Goal: Obtain resource: Download file/media

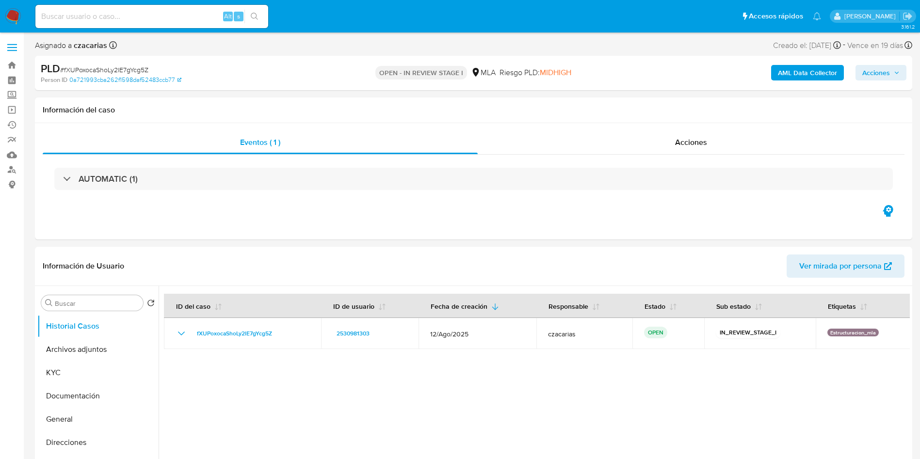
select select "10"
click at [165, 24] on div "Alt s" at bounding box center [151, 16] width 233 height 23
click at [164, 16] on input at bounding box center [151, 16] width 233 height 13
paste input "ArnSqDfhbssfLgmFeW2J12iP"
type input "ArnSqDfhbssfLgmFeW2J12iP"
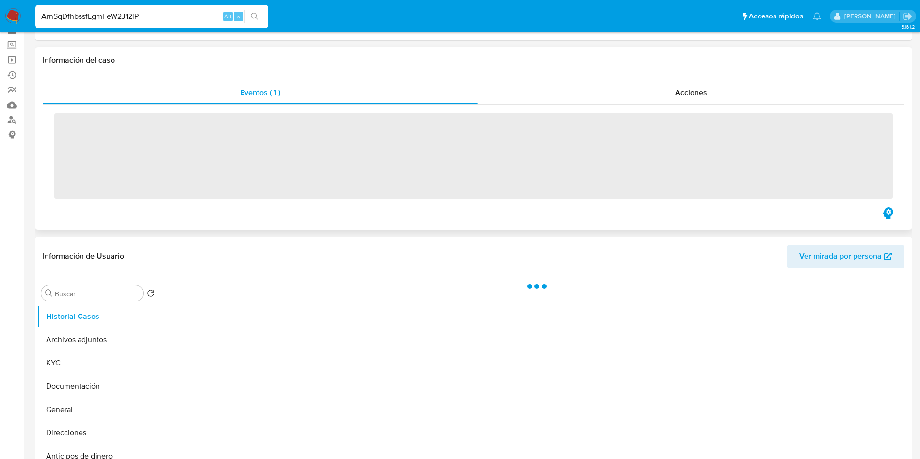
scroll to position [73, 0]
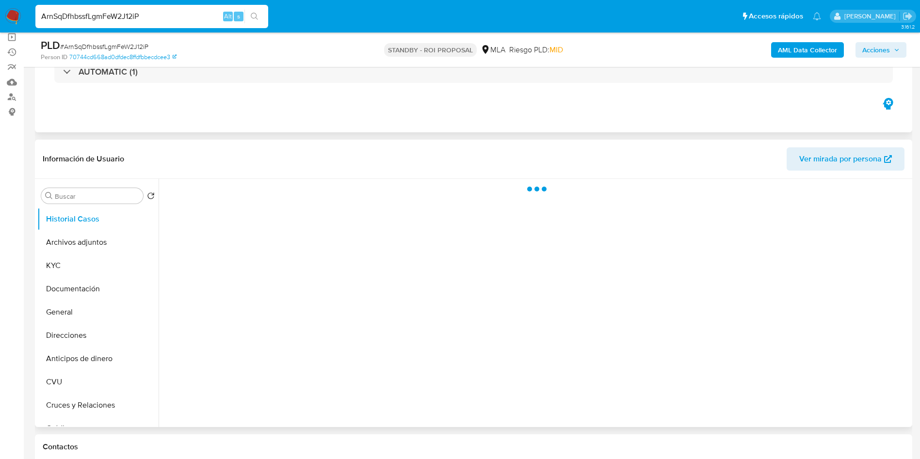
select select "10"
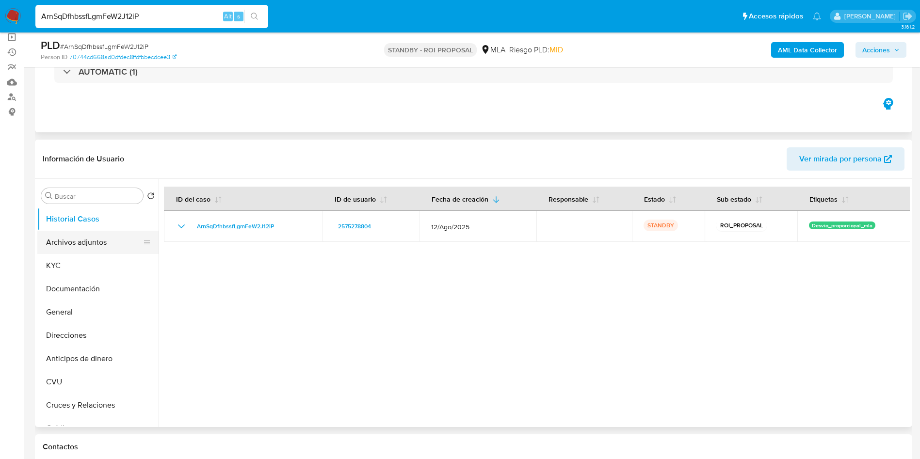
click at [89, 251] on button "Archivos adjuntos" at bounding box center [94, 242] width 114 height 23
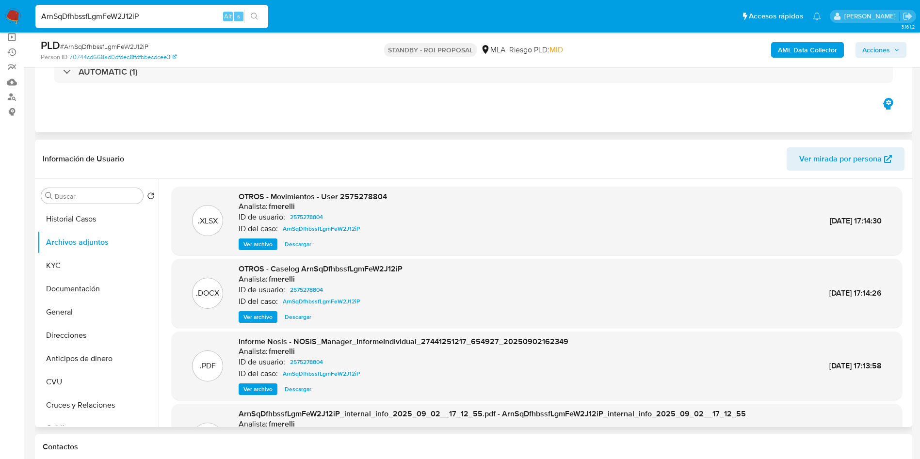
click at [304, 318] on span "Descargar" at bounding box center [298, 317] width 27 height 10
click at [184, 16] on input "ArnSqDfhbssfLgmFeW2J12iP" at bounding box center [151, 16] width 233 height 13
click at [184, 17] on input "ArnSqDfhbssfLgmFeW2J12iP" at bounding box center [151, 16] width 233 height 13
click at [192, 25] on div "ArnSqDfhbssfLgmFeW2J12iP Alt s" at bounding box center [151, 16] width 233 height 23
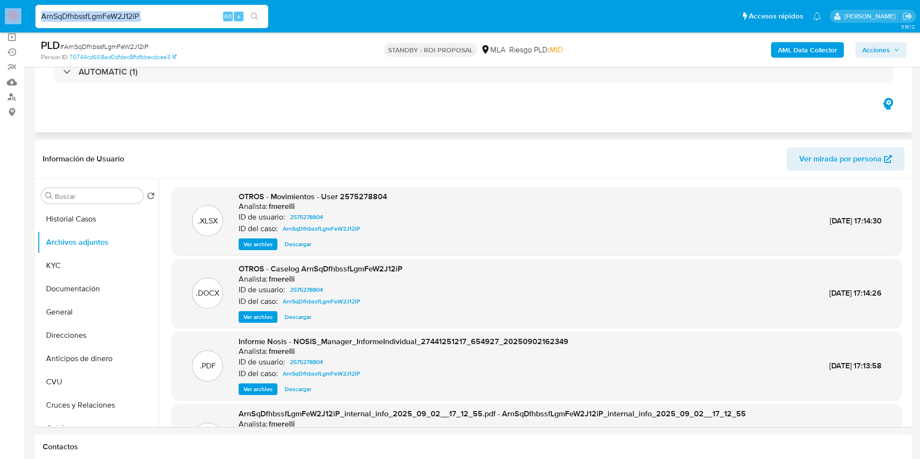
click at [187, 16] on input "ArnSqDfhbssfLgmFeW2J12iP" at bounding box center [151, 16] width 233 height 13
click at [180, 17] on input "ArnSqDfhbssfLgmFeW2J12iP" at bounding box center [151, 16] width 233 height 13
click at [175, 18] on input "ArnSqDfhbssfLgmFeW2J12iP" at bounding box center [151, 16] width 233 height 13
paste input "WCqMwpp8H5zFhFxVyaagA21H"
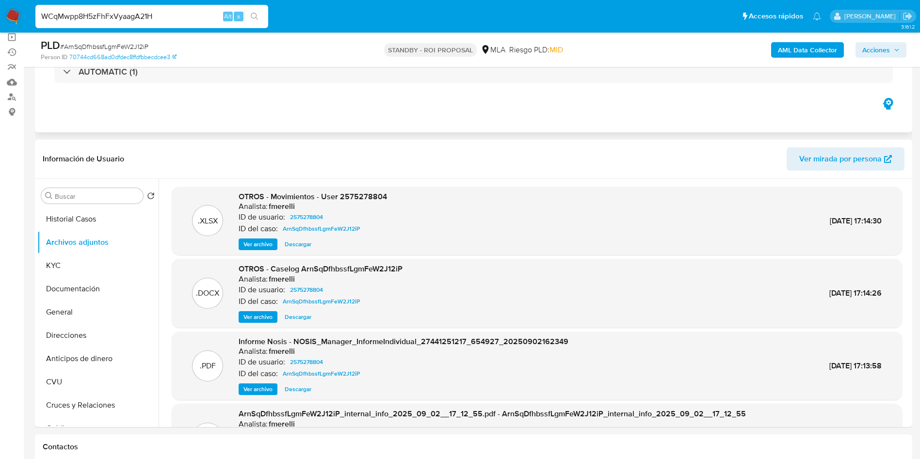
type input "WCqMwpp8H5zFhFxVyaagA21H"
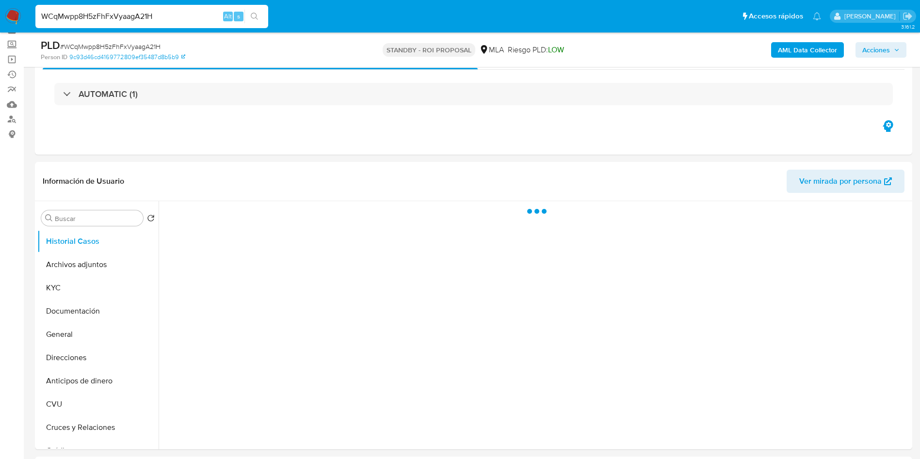
scroll to position [73, 0]
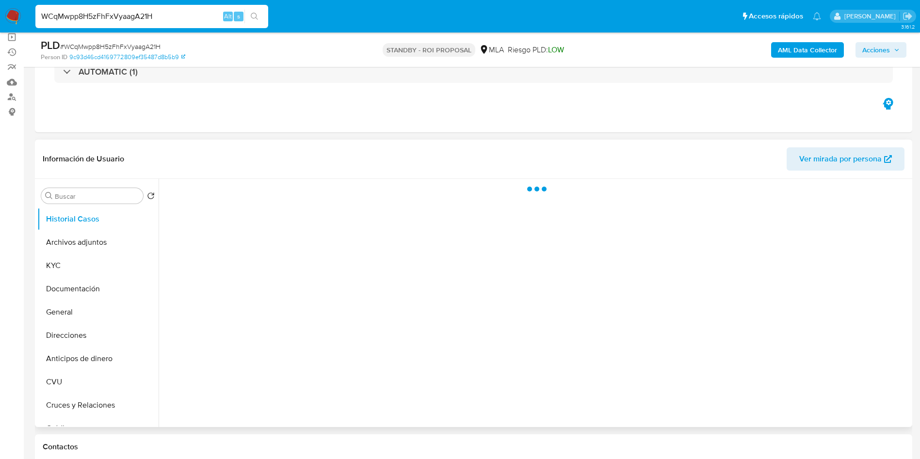
select select "10"
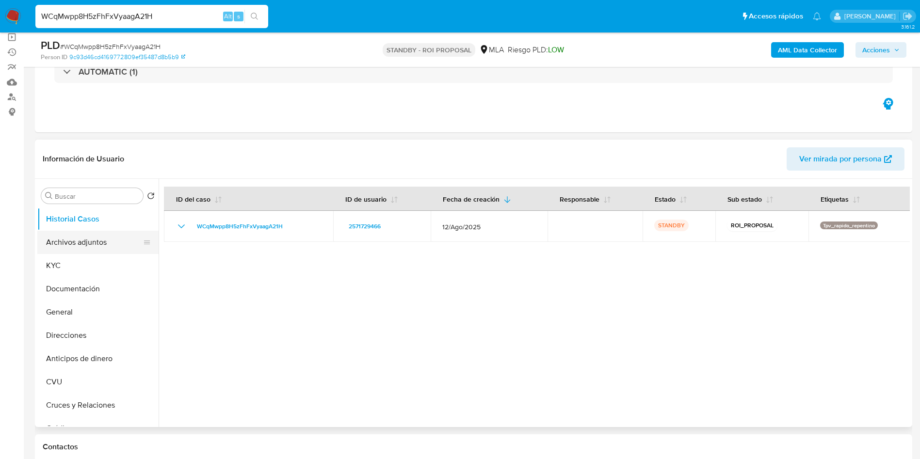
click at [92, 245] on button "Archivos adjuntos" at bounding box center [94, 242] width 114 height 23
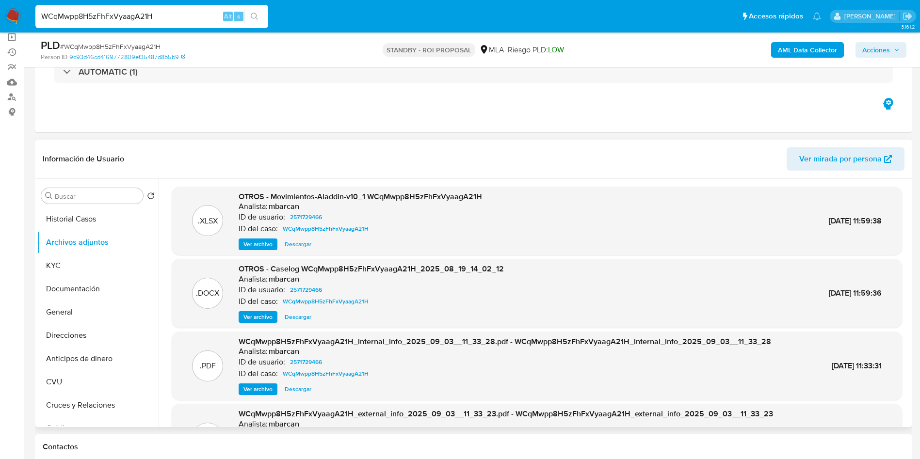
click at [291, 315] on span "Descargar" at bounding box center [298, 317] width 27 height 10
click at [164, 19] on input "WCqMwpp8H5zFhFxVyaagA21H" at bounding box center [151, 16] width 233 height 13
paste input "TZYESrCbR0dJGcRAEKyYMDkZ"
type input "TZYESrCbR0dJGcRAEKyYMDkZ"
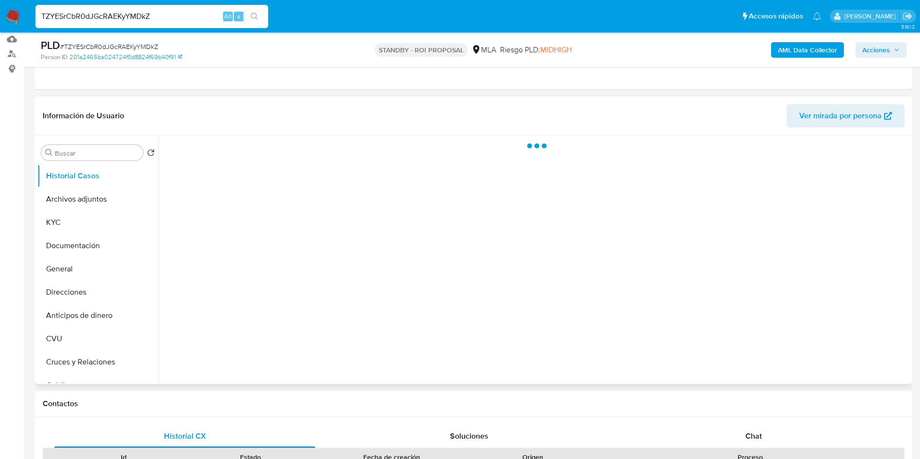
scroll to position [146, 0]
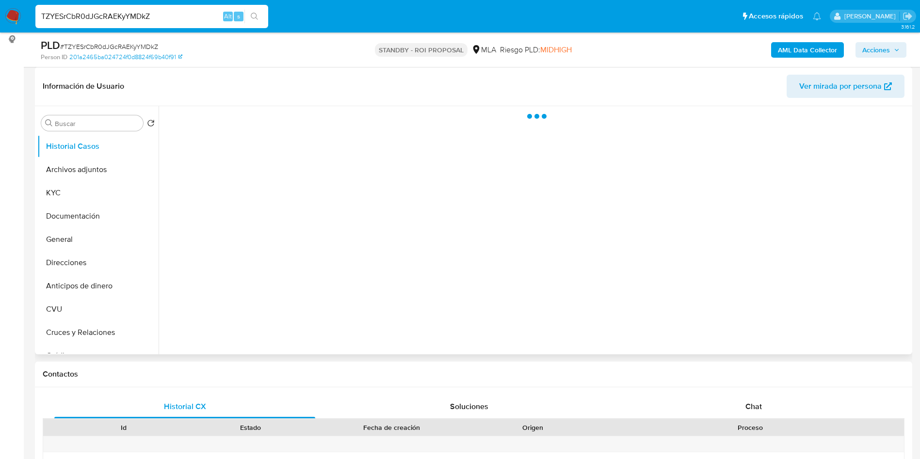
select select "10"
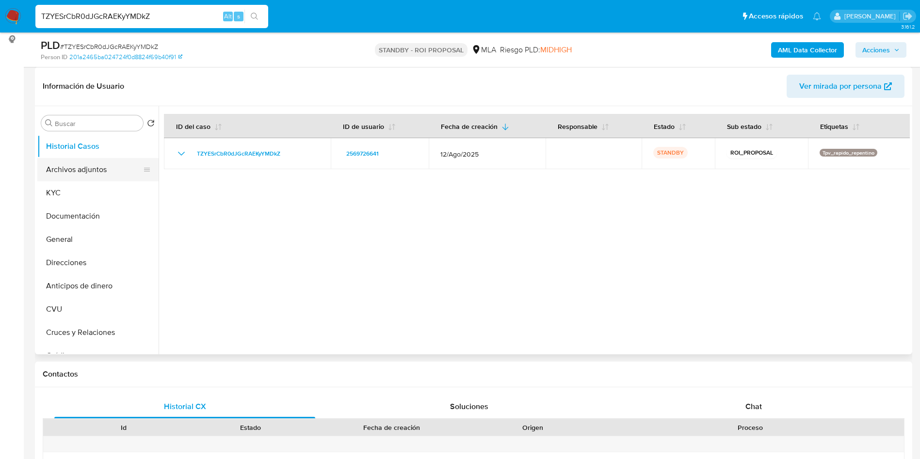
click at [83, 174] on button "Archivos adjuntos" at bounding box center [94, 169] width 114 height 23
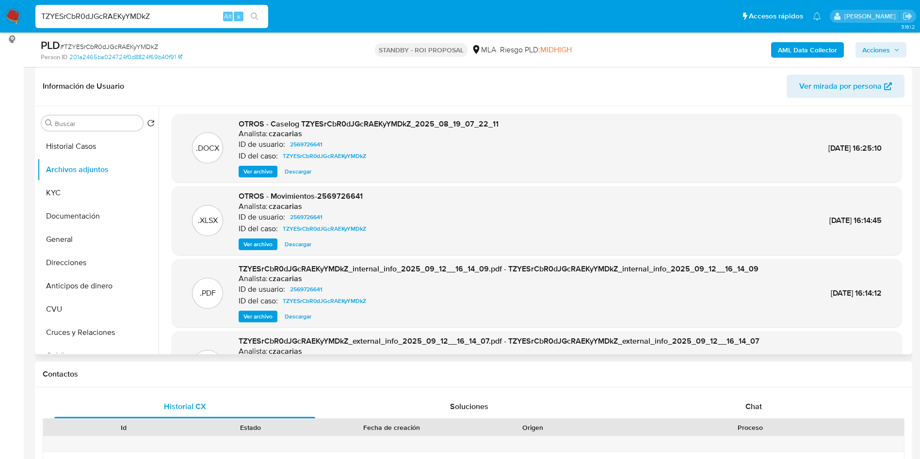
click at [292, 175] on span "Descargar" at bounding box center [298, 172] width 27 height 10
click at [193, 17] on input "TZYESrCbR0dJGcRAEKyYMDkZ" at bounding box center [151, 16] width 233 height 13
paste input "r0ooSeqHvMyvG2szFu9uXidk"
type input "r0ooSeqHvMyvG2szFu9uXidk"
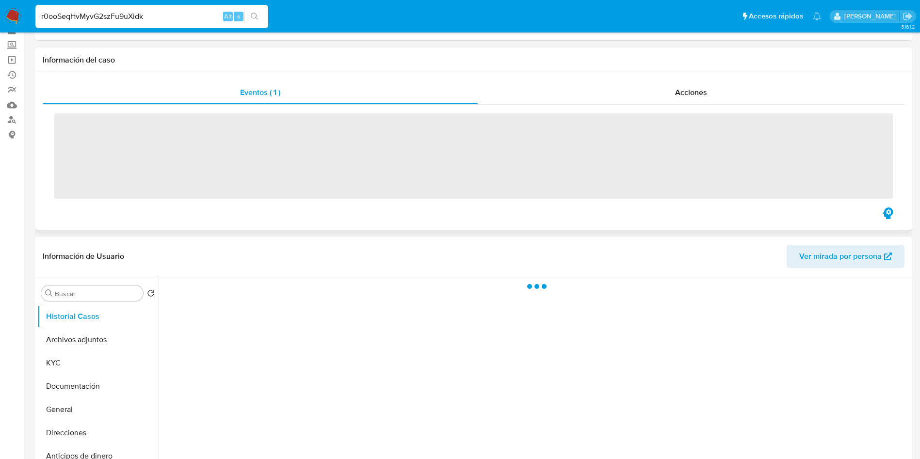
scroll to position [73, 0]
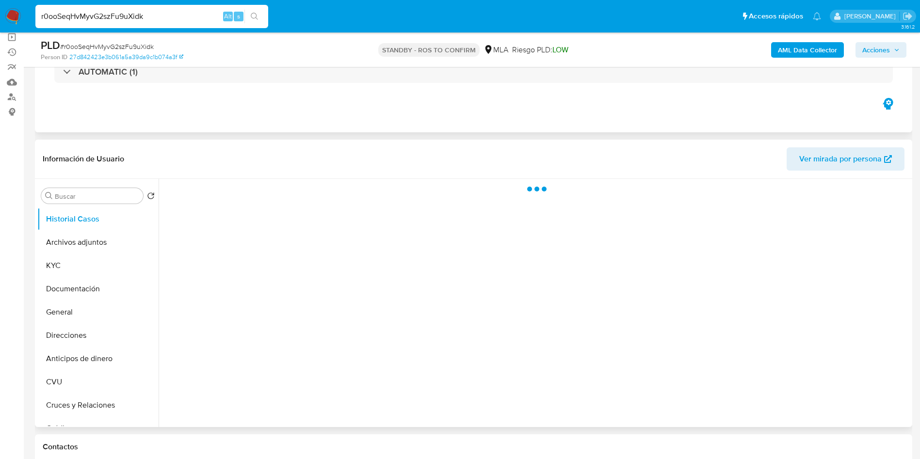
select select "10"
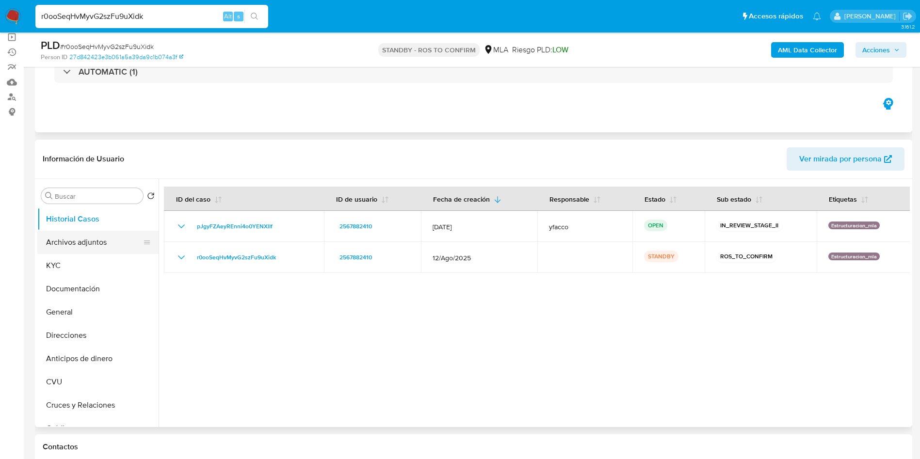
click at [79, 247] on button "Archivos adjuntos" at bounding box center [94, 242] width 114 height 23
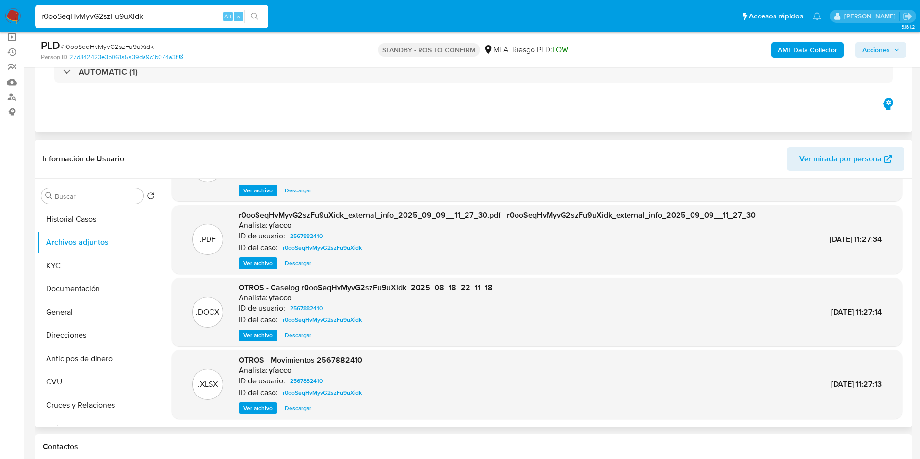
scroll to position [54, 0]
click at [297, 332] on span "Descargar" at bounding box center [298, 335] width 27 height 10
click at [187, 19] on input "r0ooSeqHvMyvG2szFu9uXidk" at bounding box center [151, 16] width 233 height 13
paste input "OTrHSWOIwspoD7pTrHN0IqE7"
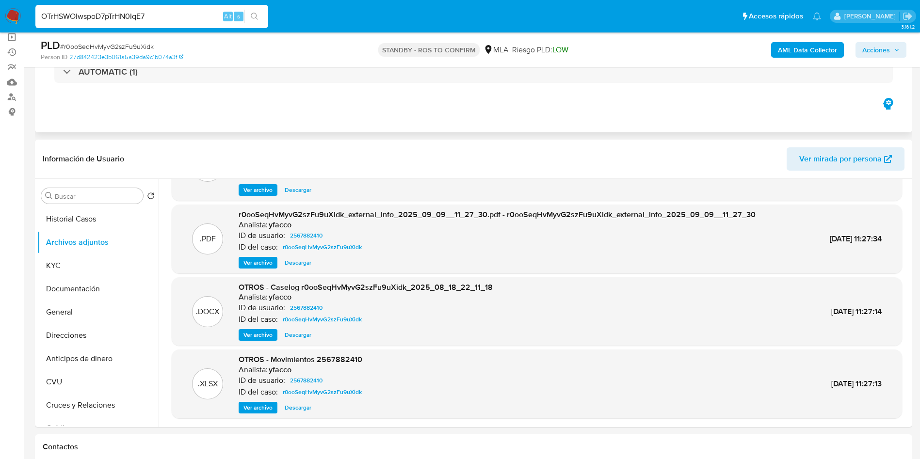
type input "OTrHSWOIwspoD7pTrHN0IqE7"
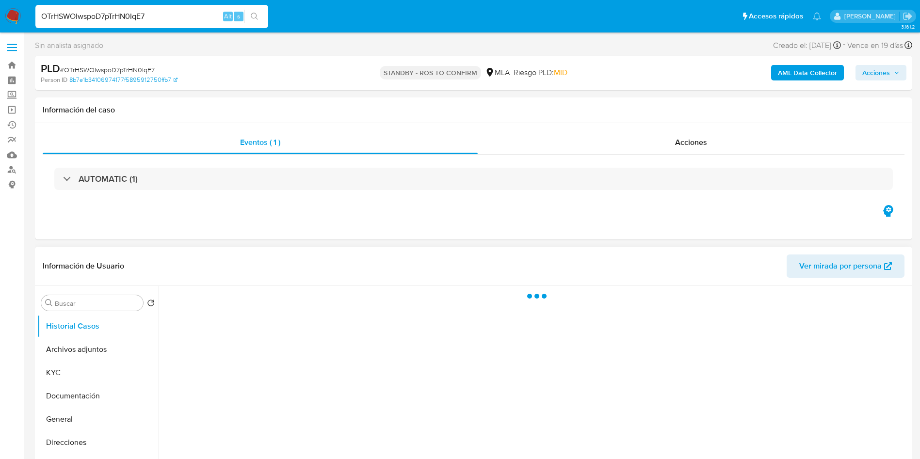
select select "10"
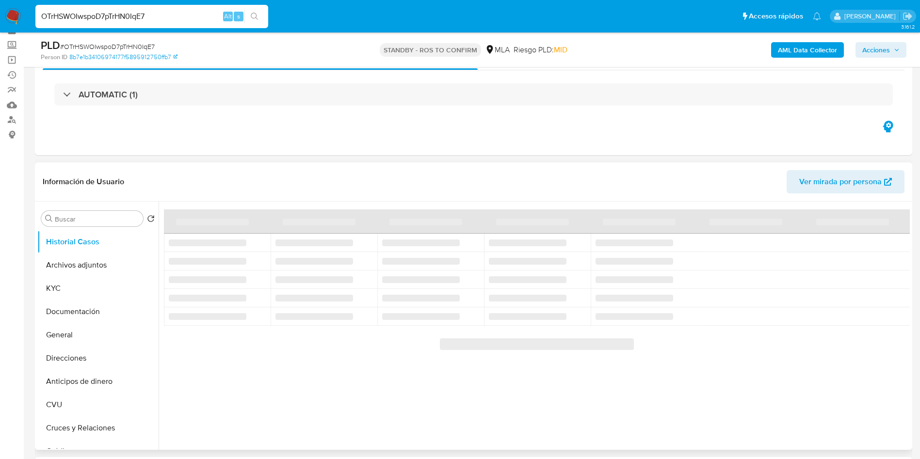
scroll to position [73, 0]
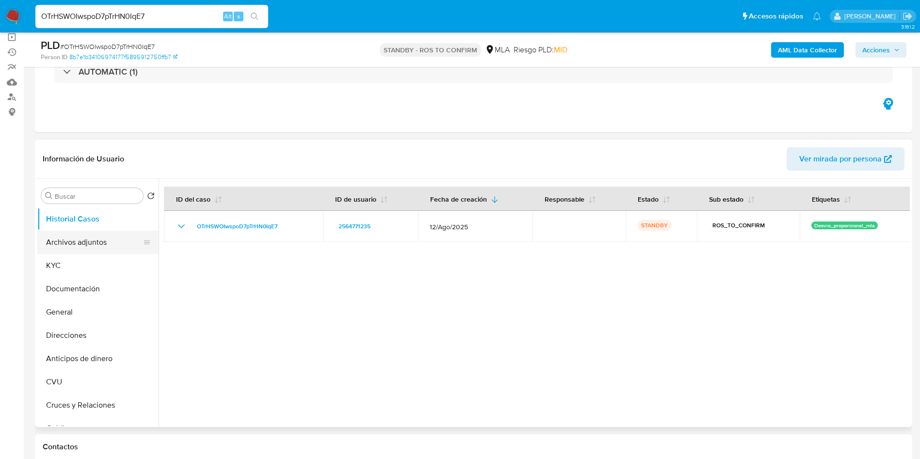
click at [75, 242] on button "Archivos adjuntos" at bounding box center [94, 242] width 114 height 23
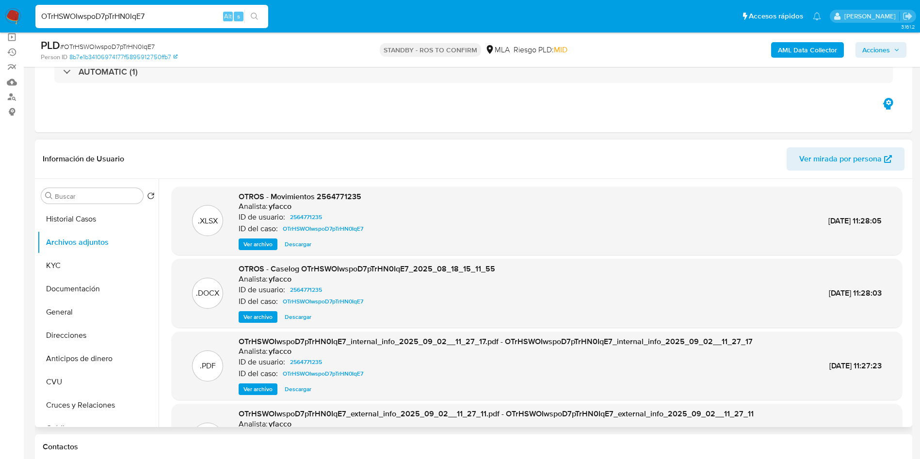
click at [302, 316] on span "Descargar" at bounding box center [298, 317] width 27 height 10
click at [163, 21] on input "OTrHSWOIwspoD7pTrHN0IqE7" at bounding box center [151, 16] width 233 height 13
paste input "meg9ZGZOmabfH6YlRvCJYrkr"
type input "meg9ZGZOmabfH6YlRvCJYrkr"
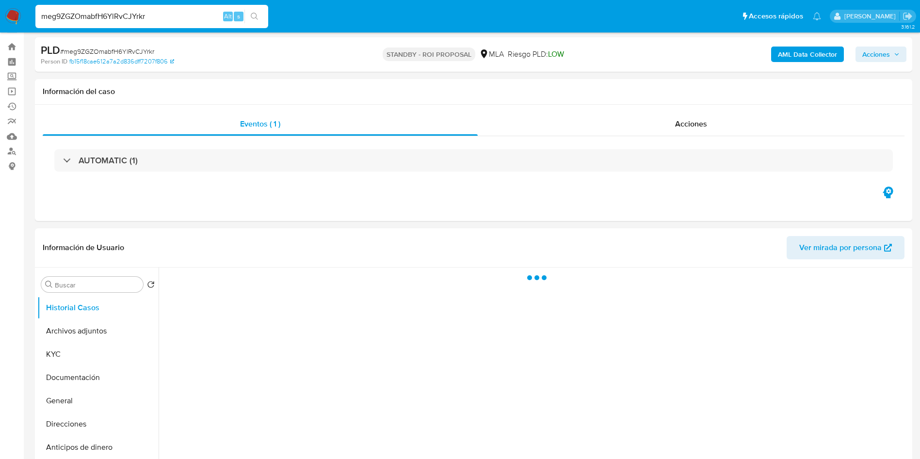
scroll to position [73, 0]
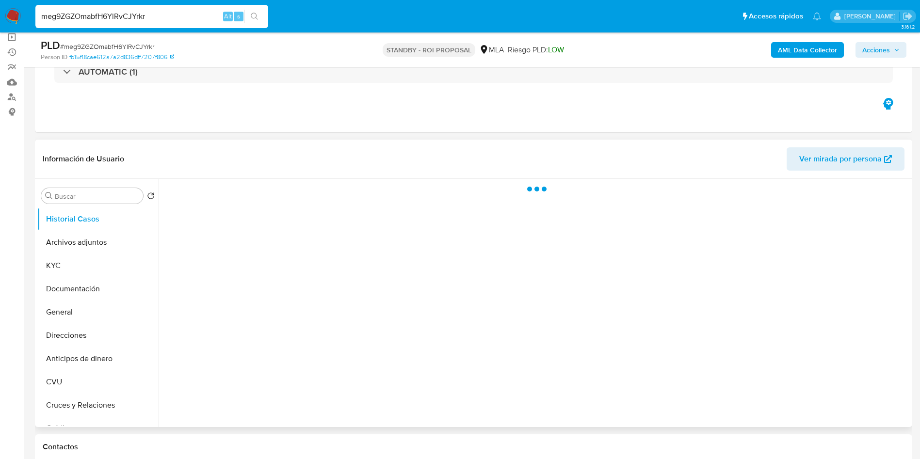
select select "10"
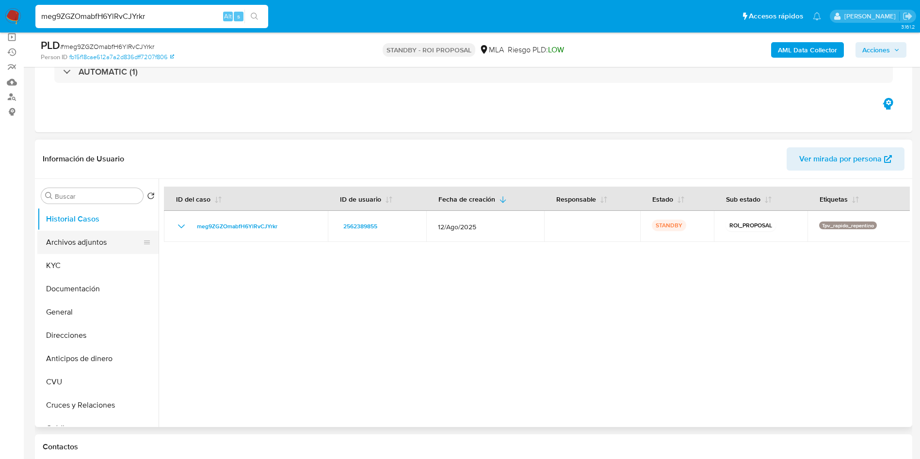
click at [95, 239] on button "Archivos adjuntos" at bounding box center [94, 242] width 114 height 23
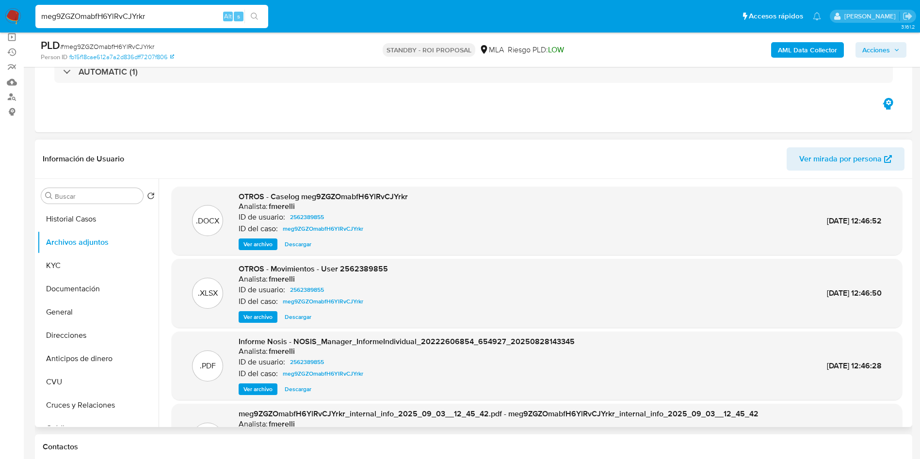
click at [299, 246] on span "Descargar" at bounding box center [298, 245] width 27 height 10
click at [176, 21] on input "meg9ZGZOmabfH6YlRvCJYrkr" at bounding box center [151, 16] width 233 height 13
paste input "YtTEw4cwA2eYryY8soIStYIz"
type input "YtTEw4cwA2eYryY8soIStYIz"
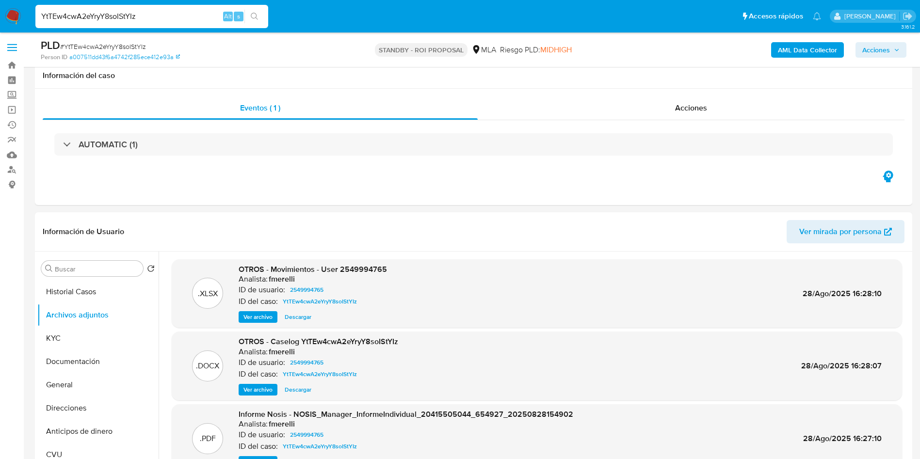
select select "10"
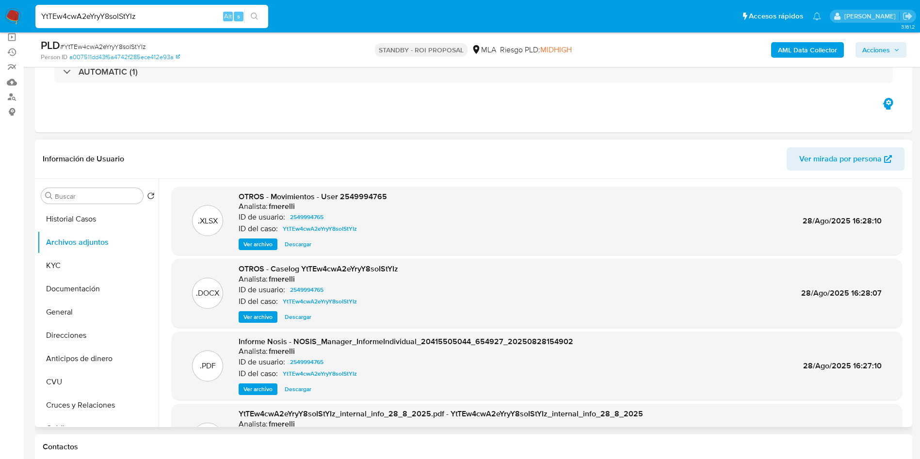
click at [302, 321] on span "Descargar" at bounding box center [298, 317] width 27 height 10
click at [172, 12] on input "YtTEw4cwA2eYryY8soIStYIz" at bounding box center [151, 16] width 233 height 13
paste input "bWYkhWaXmVTi6OC4WeppWzkZ"
type input "bWYkhWaXmVTi6OC4WeppWzkZ"
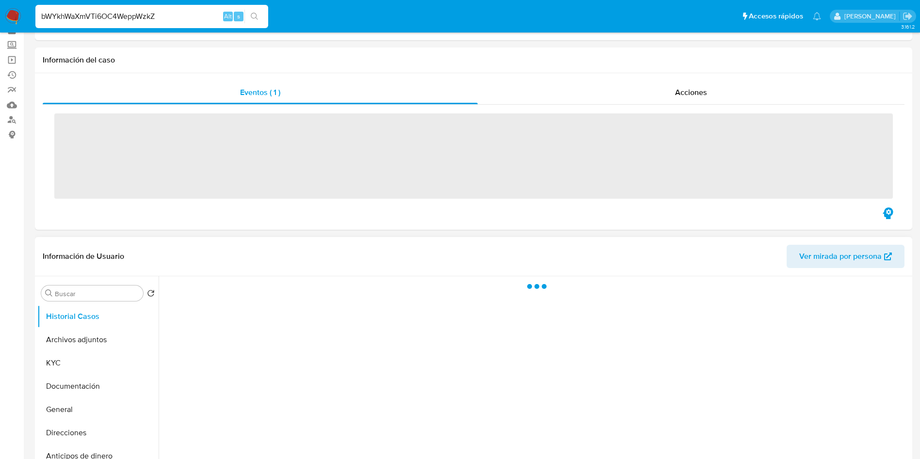
scroll to position [73, 0]
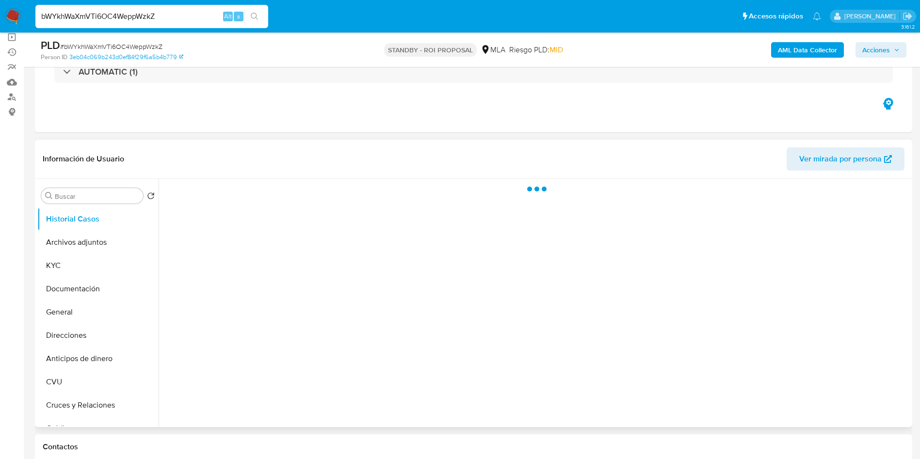
select select "10"
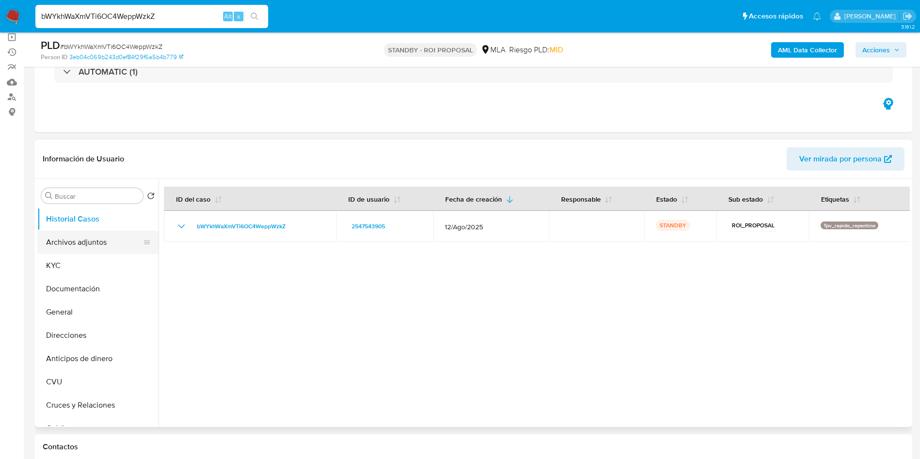
click at [94, 243] on button "Archivos adjuntos" at bounding box center [94, 242] width 114 height 23
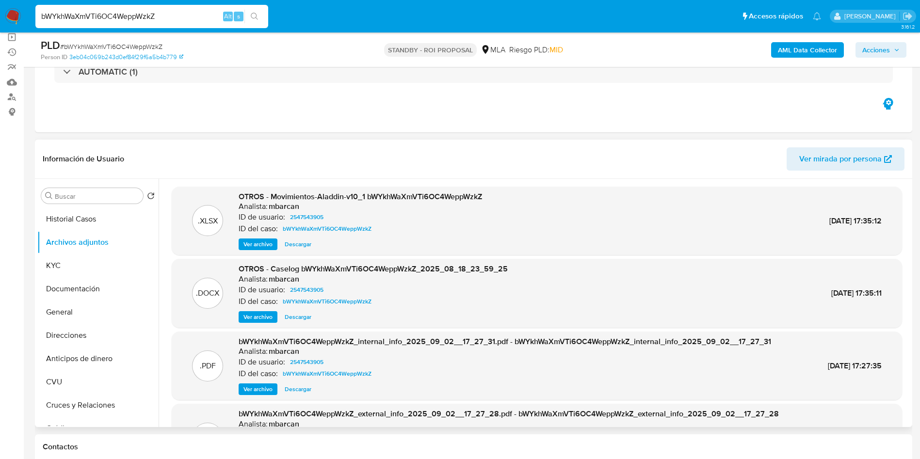
click at [302, 314] on span "Descargar" at bounding box center [298, 317] width 27 height 10
click at [163, 21] on input "bWYkhWaXmVTi6OC4WeppWzkZ" at bounding box center [151, 16] width 233 height 13
click at [163, 22] on input "bWYkhWaXmVTi6OC4WeppWzkZ" at bounding box center [151, 16] width 233 height 13
paste input "pKhDPl3SnsiTWyyagfhZvdKk"
type input "pKhDPl3SnsiTWyyagfhZvdKk"
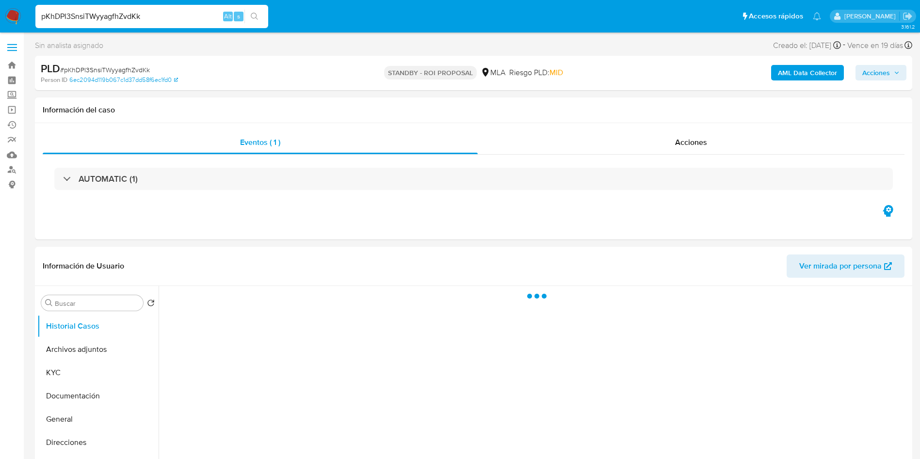
select select "10"
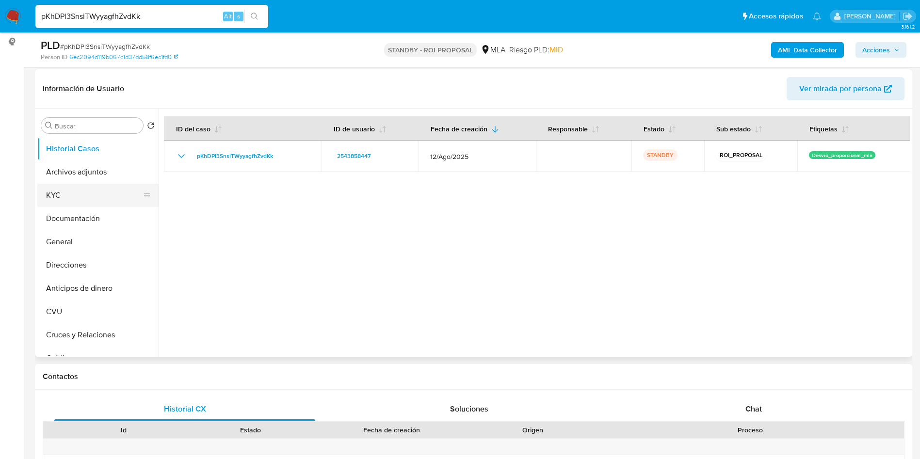
scroll to position [146, 0]
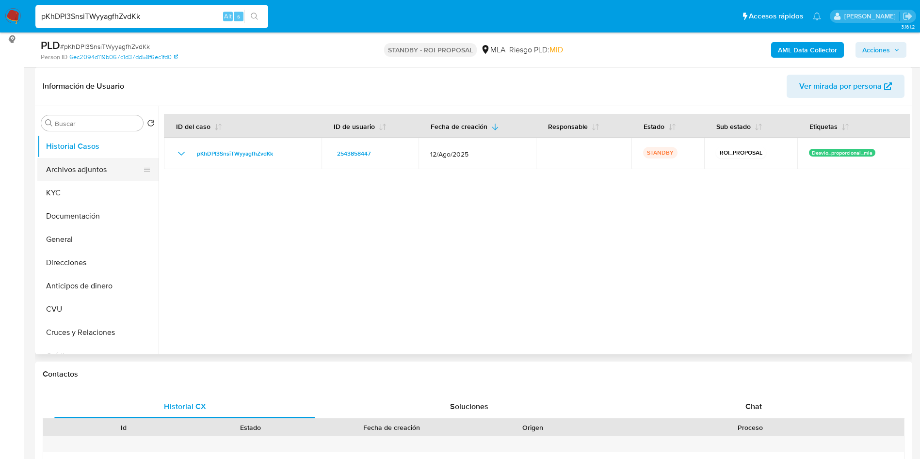
click at [86, 171] on button "Archivos adjuntos" at bounding box center [94, 169] width 114 height 23
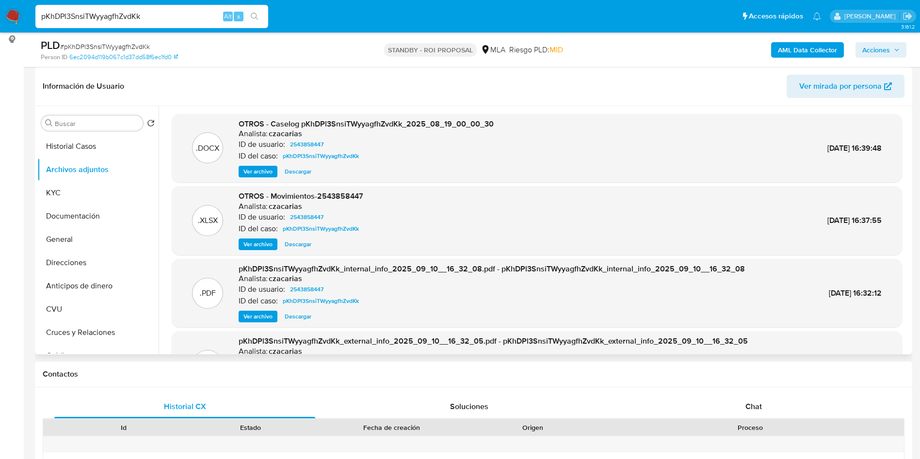
click at [293, 175] on span "Descargar" at bounding box center [298, 172] width 27 height 10
click at [156, 23] on div "pKhDPl3SnsiTWyyagfhZvdKk Alt s" at bounding box center [151, 16] width 233 height 23
click at [156, 15] on input "pKhDPl3SnsiTWyyagfhZvdKk" at bounding box center [151, 16] width 233 height 13
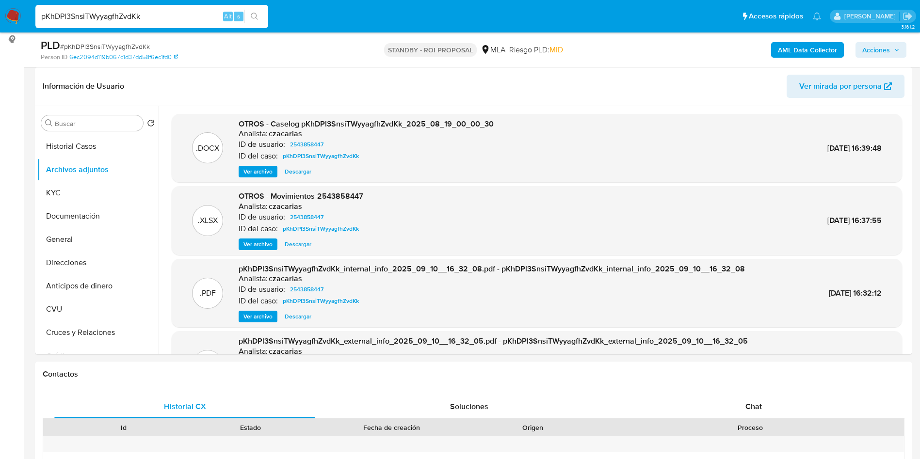
click at [156, 15] on input "pKhDPl3SnsiTWyyagfhZvdKk" at bounding box center [151, 16] width 233 height 13
paste input "qoQCr43tJaQoeW4anED6XZQ4"
type input "qoQCr43tJaQoeW4anED6XZQ4"
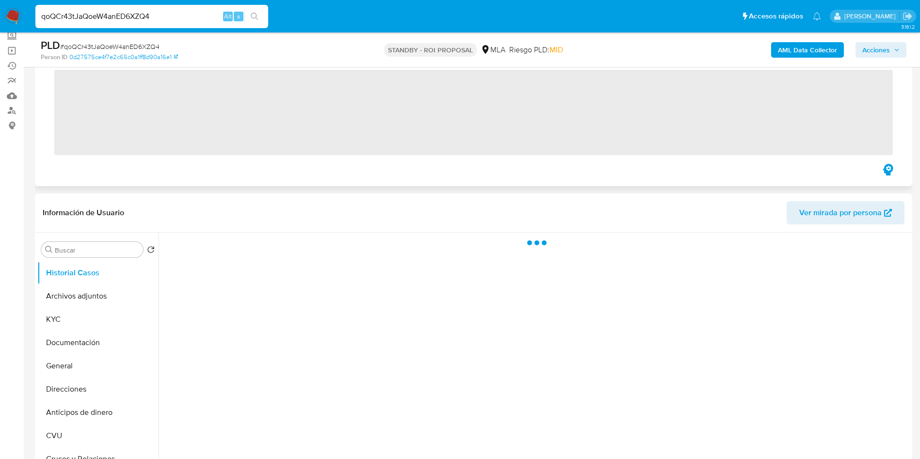
scroll to position [73, 0]
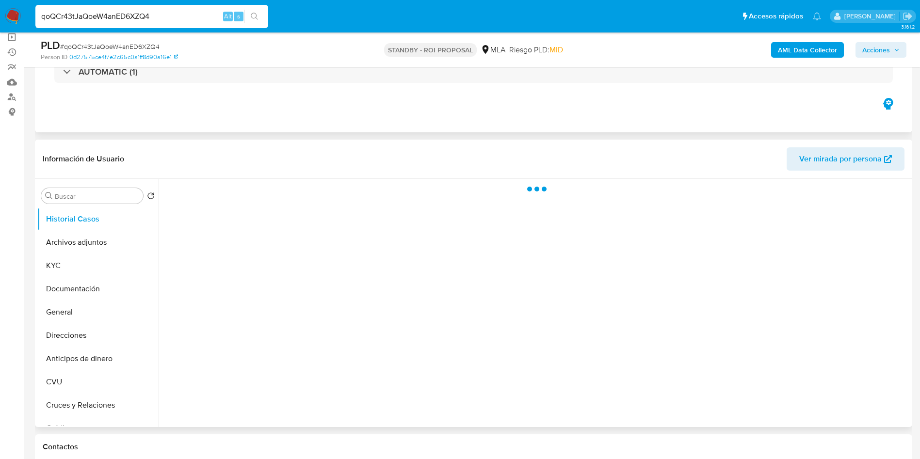
select select "10"
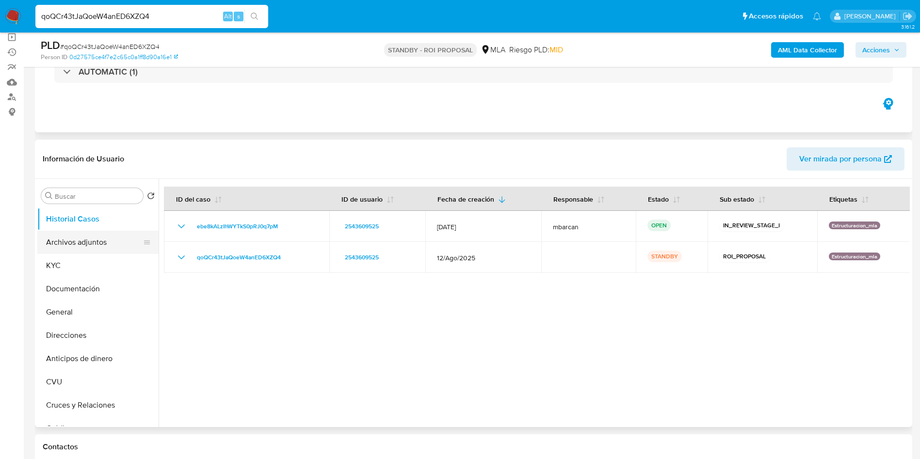
click at [87, 243] on button "Archivos adjuntos" at bounding box center [94, 242] width 114 height 23
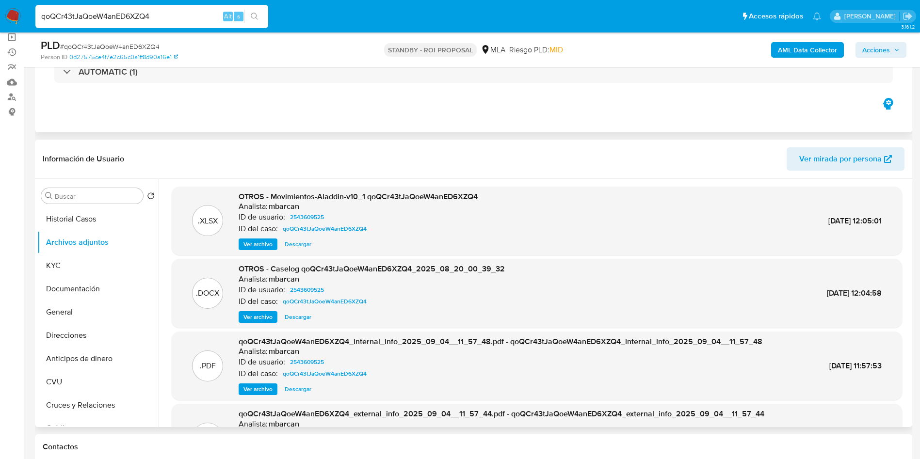
click at [295, 315] on span "Descargar" at bounding box center [298, 317] width 27 height 10
click at [190, 16] on input "qoQCr43tJaQoeW4anED6XZQ4" at bounding box center [151, 16] width 233 height 13
click at [190, 17] on input "qoQCr43tJaQoeW4anED6XZQ4" at bounding box center [151, 16] width 233 height 13
paste input "euXRL6SUZNHJREkXb4QAtB9a"
type input "euXRL6SUZNHJREkXb4QAtB9a"
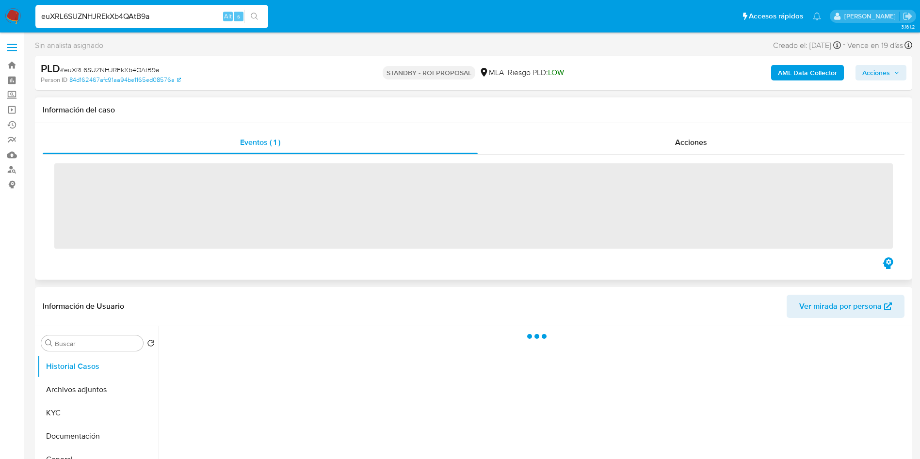
scroll to position [73, 0]
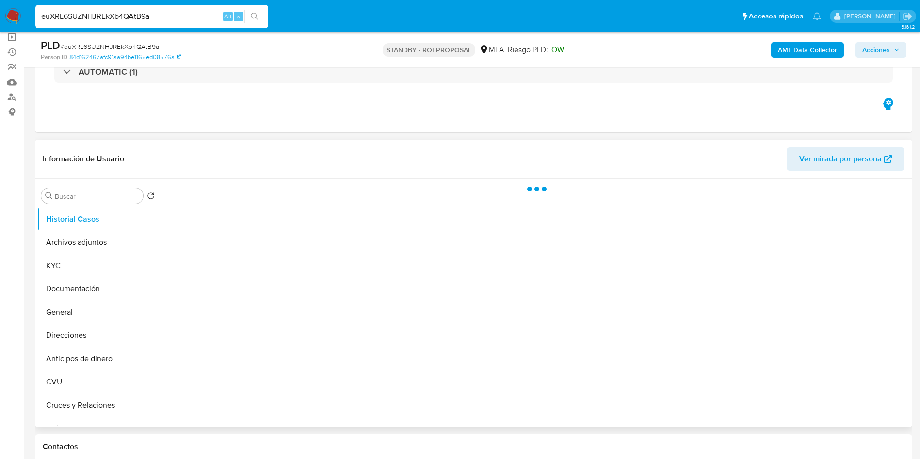
select select "10"
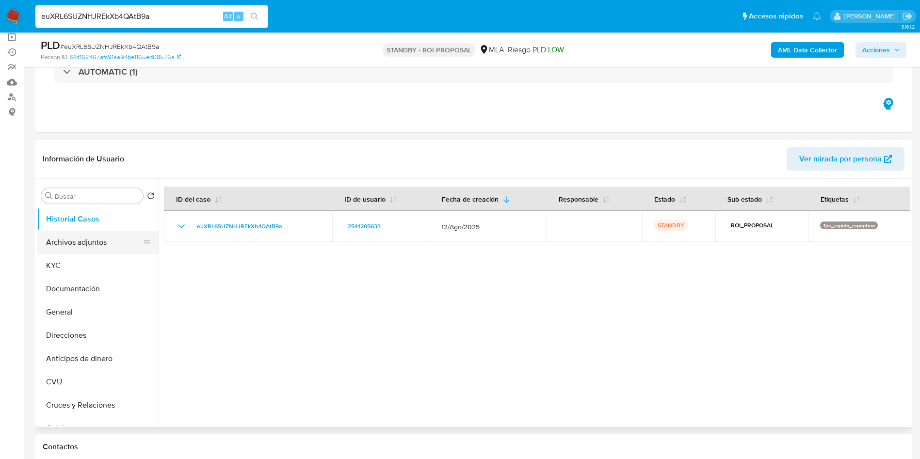
click at [105, 249] on button "Archivos adjuntos" at bounding box center [94, 242] width 114 height 23
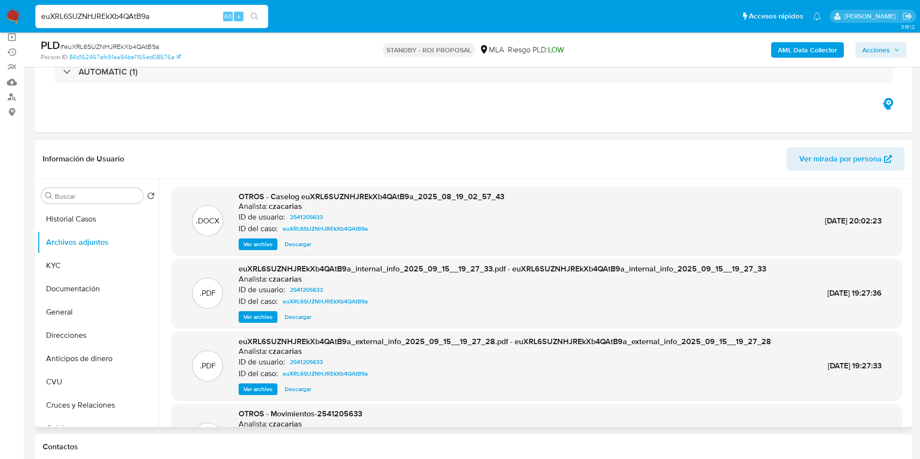
click at [292, 244] on span "Descargar" at bounding box center [298, 245] width 27 height 10
click at [165, 17] on input "euXRL6SUZNHJREkXb4QAtB9a" at bounding box center [151, 16] width 233 height 13
paste input "eu28tCuUkZZVEIPb9ZpBuJOc"
type input "eu28tCuUkZZVEIPb9ZpBuJOc"
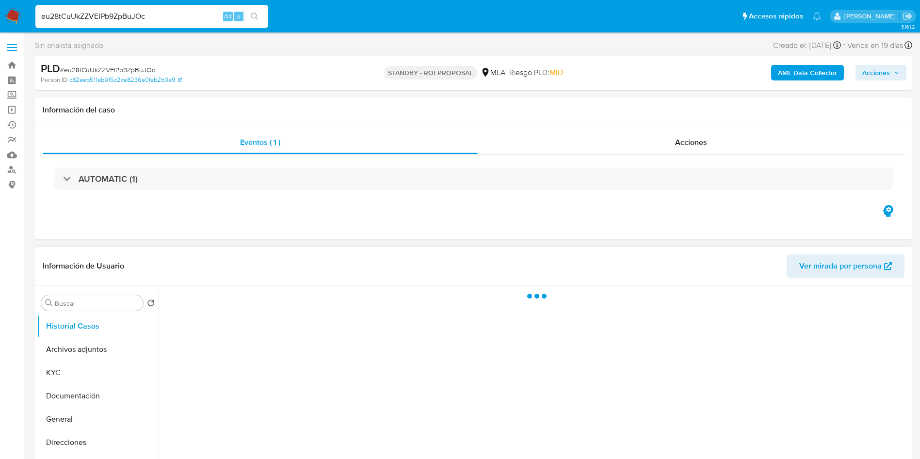
select select "10"
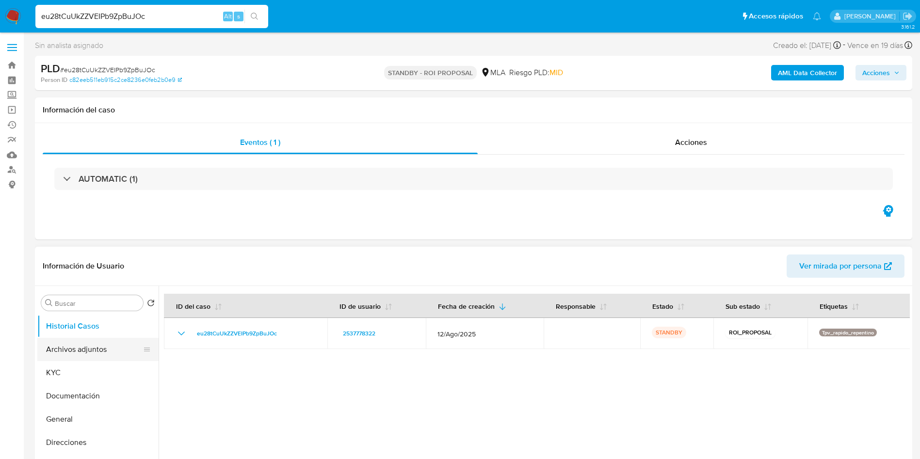
click at [88, 348] on button "Archivos adjuntos" at bounding box center [94, 349] width 114 height 23
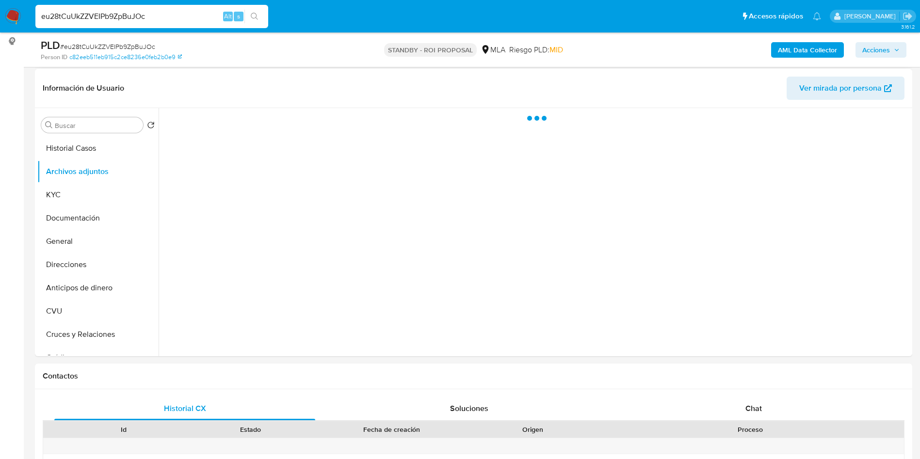
scroll to position [146, 0]
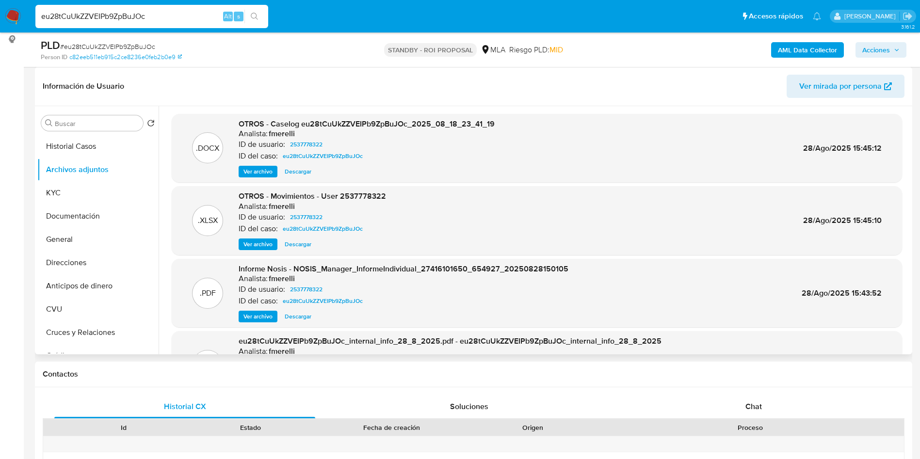
click at [297, 172] on span "Descargar" at bounding box center [298, 172] width 27 height 10
click at [171, 20] on input "eu28tCuUkZZVEIPb9ZpBuJOc" at bounding box center [151, 16] width 233 height 13
paste input "Tj5StpRE0UdItM3LlQUD5FJi"
type input "Tj5StpRE0UdItM3LlQUD5FJi"
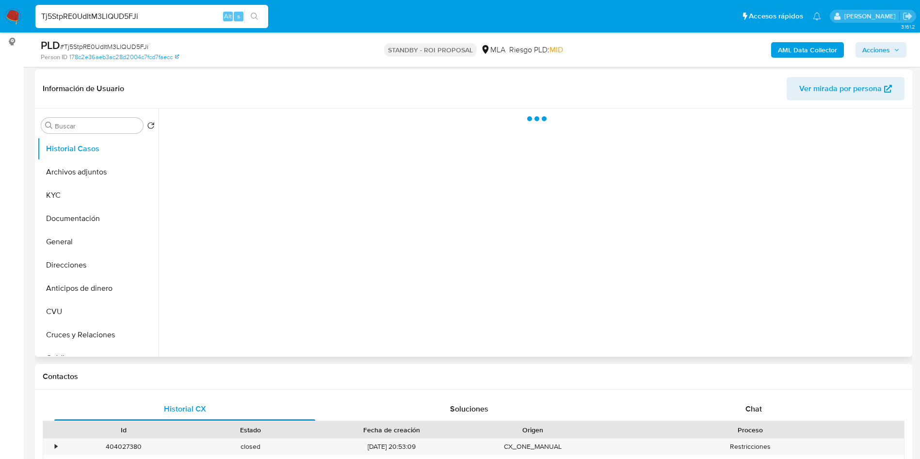
scroll to position [146, 0]
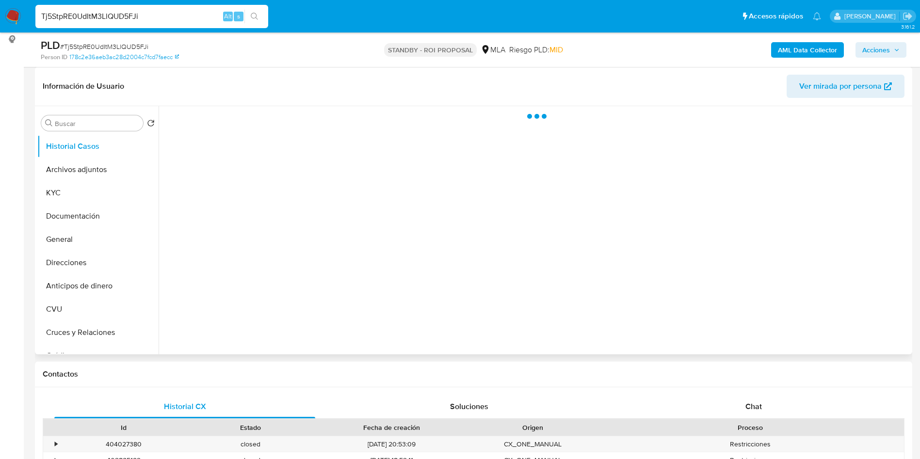
select select "10"
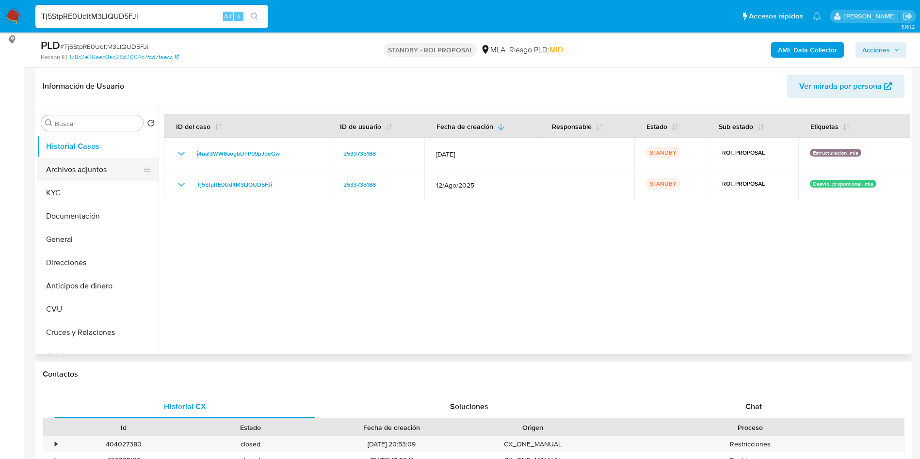
click at [66, 177] on button "Archivos adjuntos" at bounding box center [94, 169] width 114 height 23
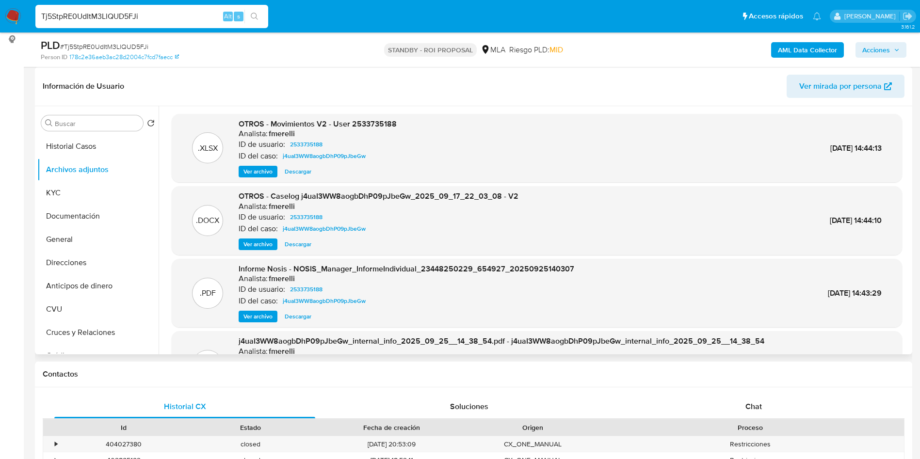
click at [303, 245] on span "Descargar" at bounding box center [298, 245] width 27 height 10
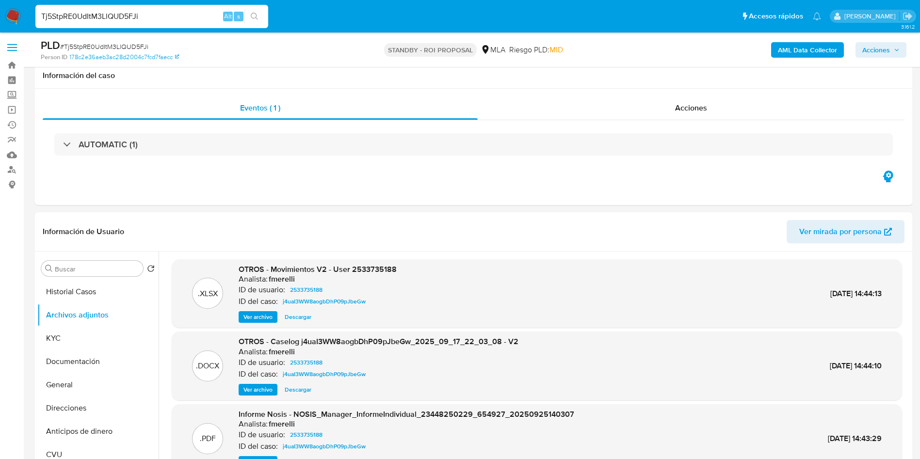
select select "10"
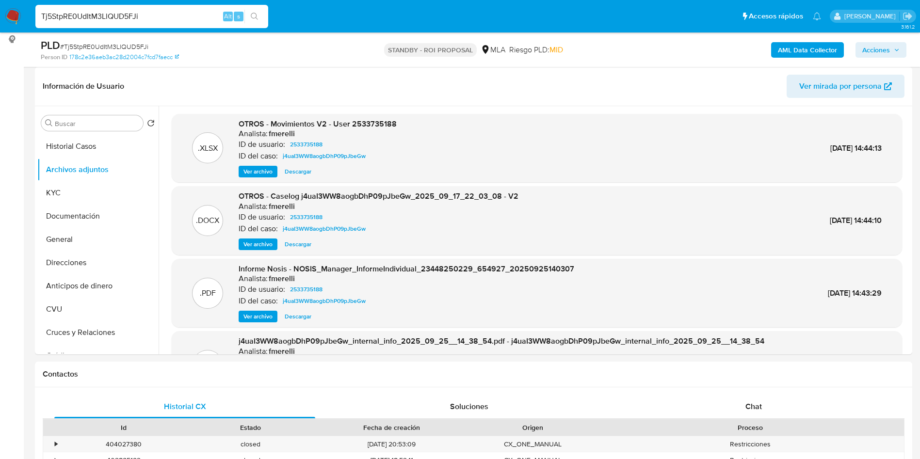
scroll to position [146, 0]
click at [154, 17] on input "Tj5StpRE0UdItM3LlQUD5FJi" at bounding box center [151, 16] width 233 height 13
paste input "ATuweJMSRAutL5Ws1LnFgeK8"
type input "ATuweJMSRAutL5Ws1LnFgeK8"
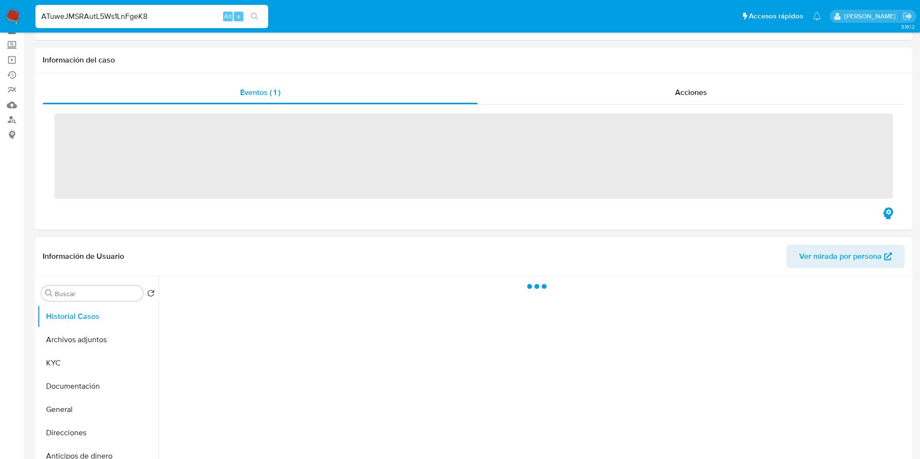
scroll to position [73, 0]
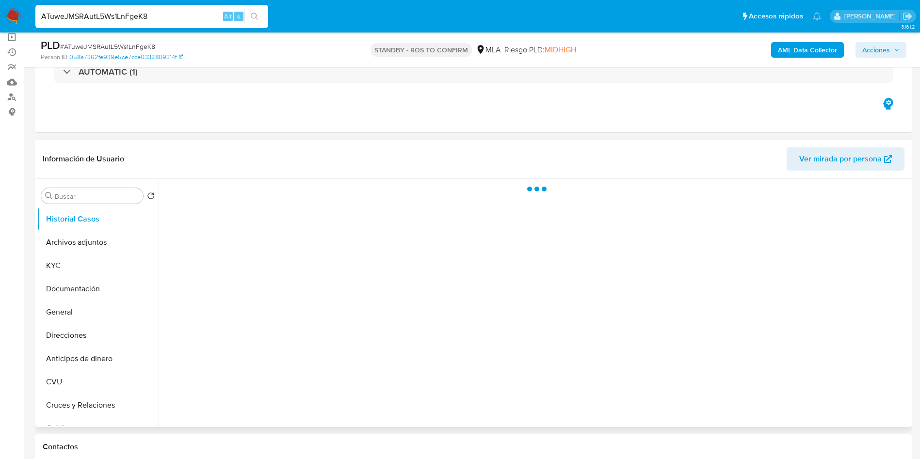
select select "10"
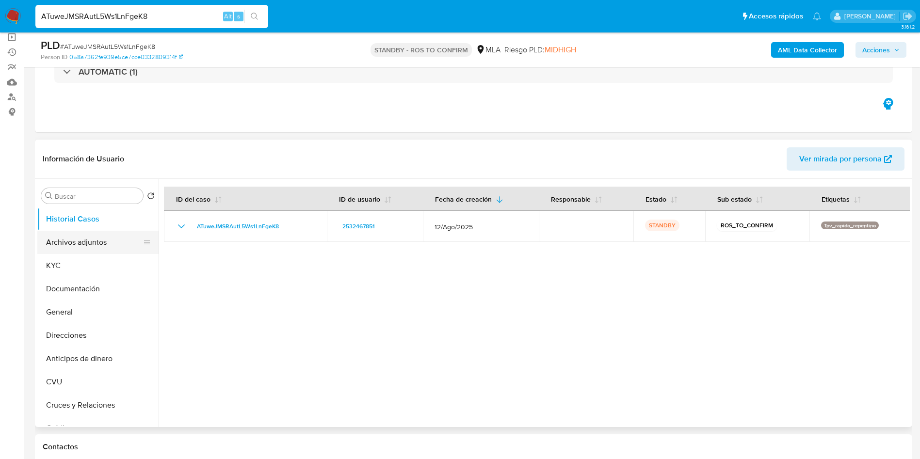
click at [66, 242] on button "Archivos adjuntos" at bounding box center [94, 242] width 114 height 23
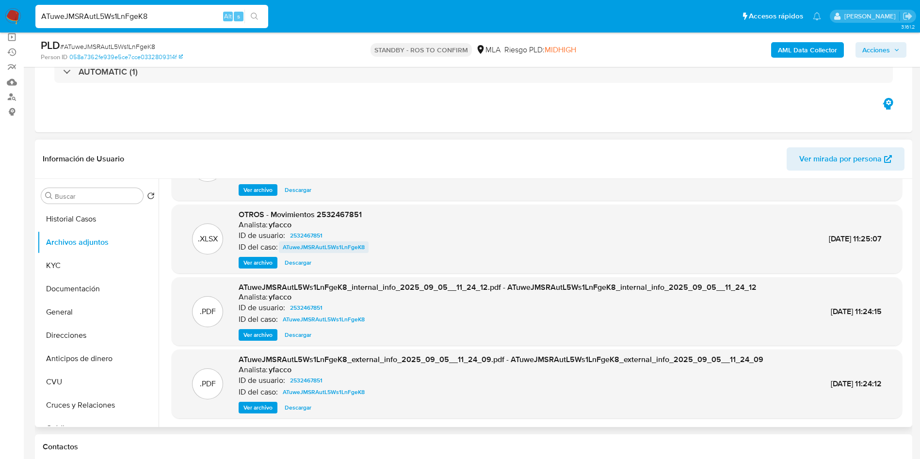
scroll to position [0, 0]
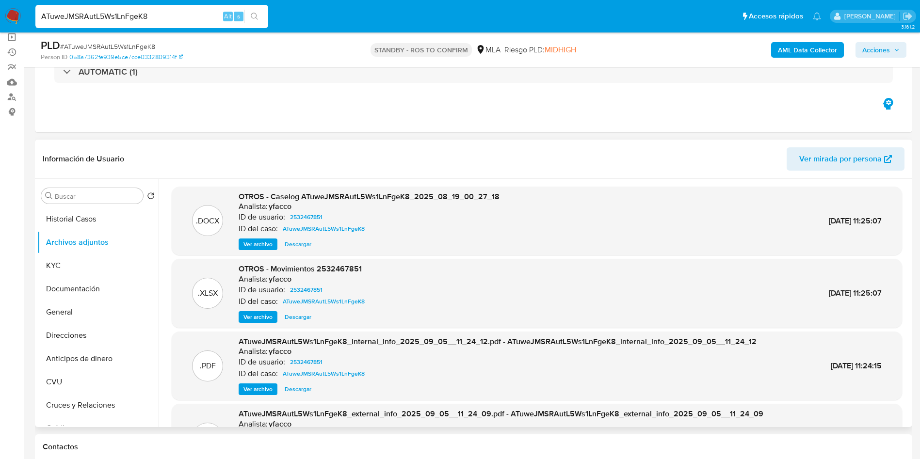
click at [292, 244] on span "Descargar" at bounding box center [298, 245] width 27 height 10
click at [150, 22] on input "ATuweJMSRAutL5Ws1LnFgeK8" at bounding box center [151, 16] width 233 height 13
paste input "PMkY6hv1s53ShBhwxlmNbsn5"
type input "PMkY6hv1s53ShBhwxlmNbsn5"
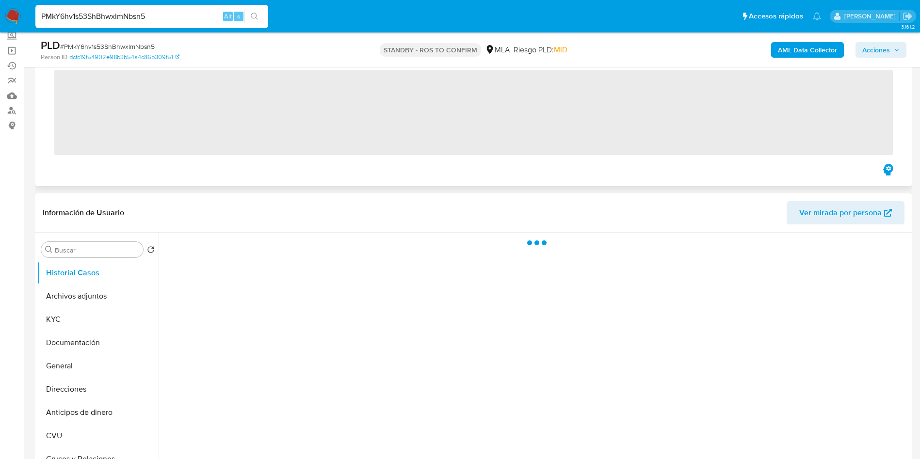
scroll to position [73, 0]
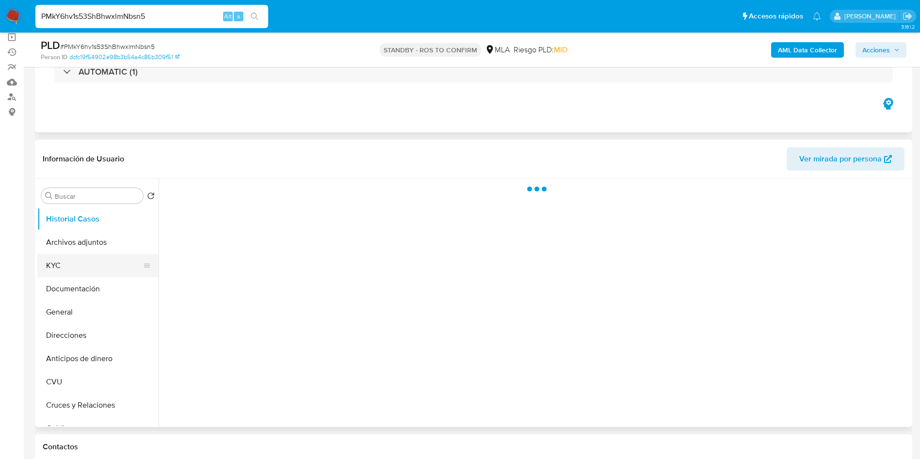
select select "10"
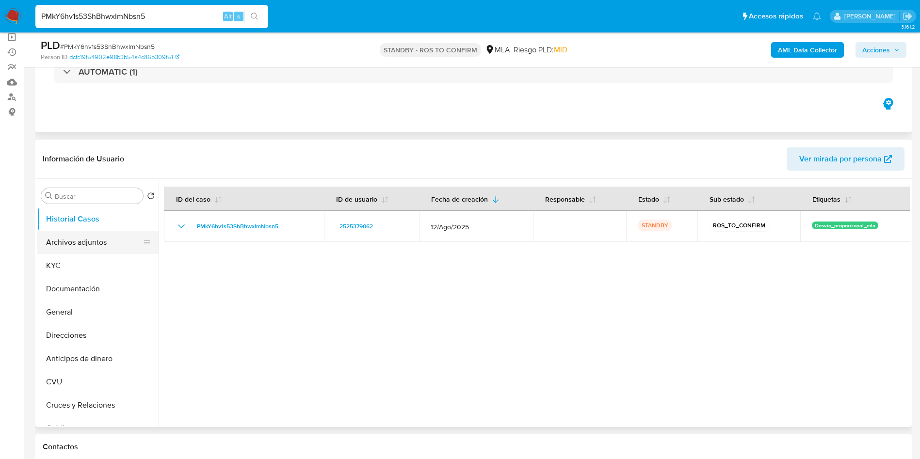
click at [83, 241] on button "Archivos adjuntos" at bounding box center [94, 242] width 114 height 23
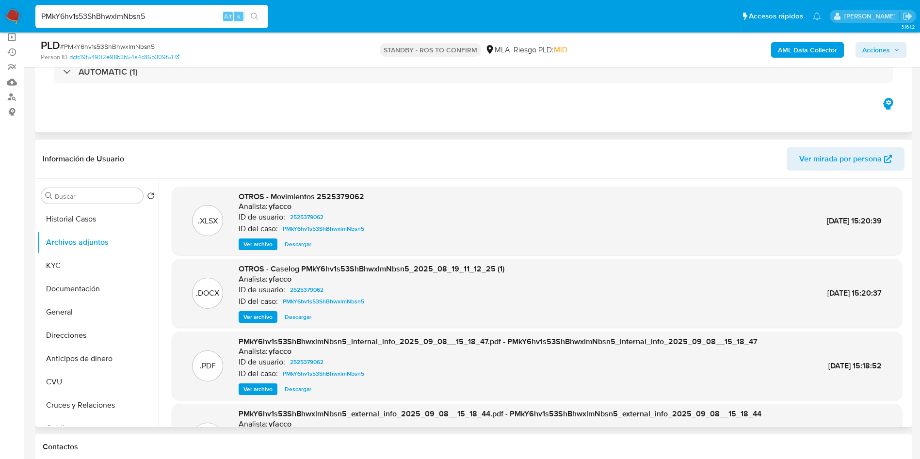
click at [298, 317] on span "Descargar" at bounding box center [298, 317] width 27 height 10
click at [192, 23] on div "PMkY6hv1s53ShBhwxlmNbsn5 Alt s" at bounding box center [151, 16] width 233 height 23
click at [192, 18] on input "PMkY6hv1s53ShBhwxlmNbsn5" at bounding box center [151, 16] width 233 height 13
paste input "UMgN9dbitUSxZMidHFh22MlM"
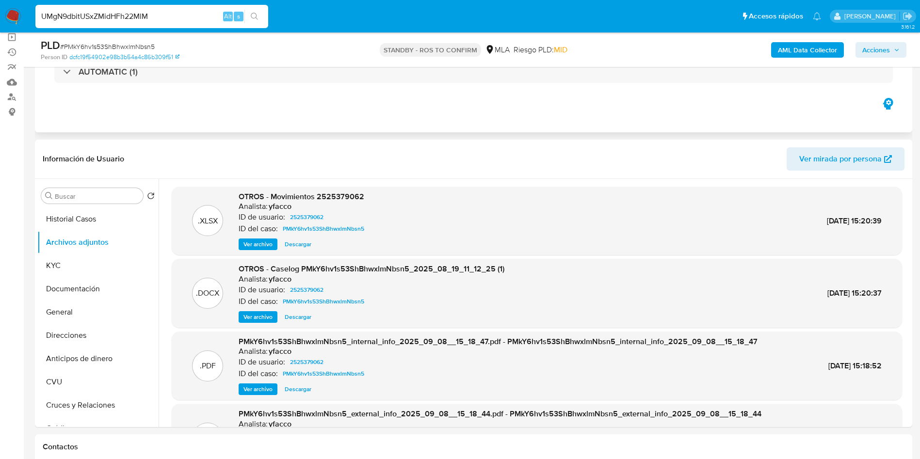
type input "UMgN9dbitUSxZMidHFh22MlM"
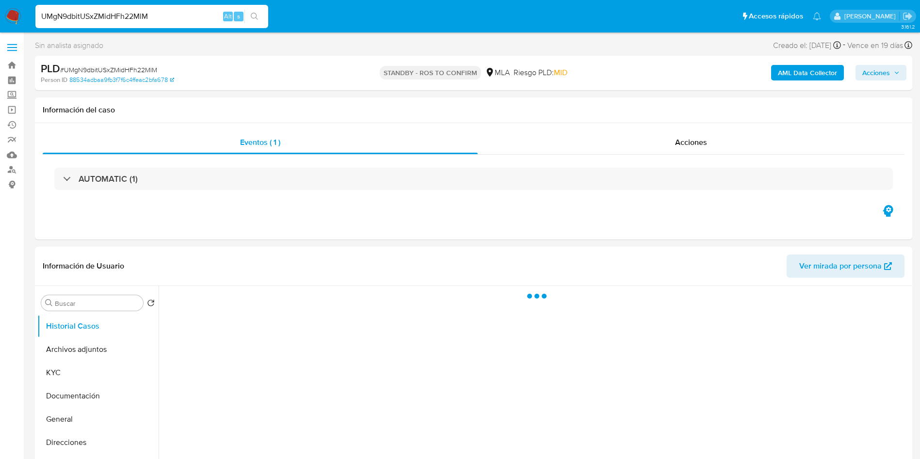
select select "10"
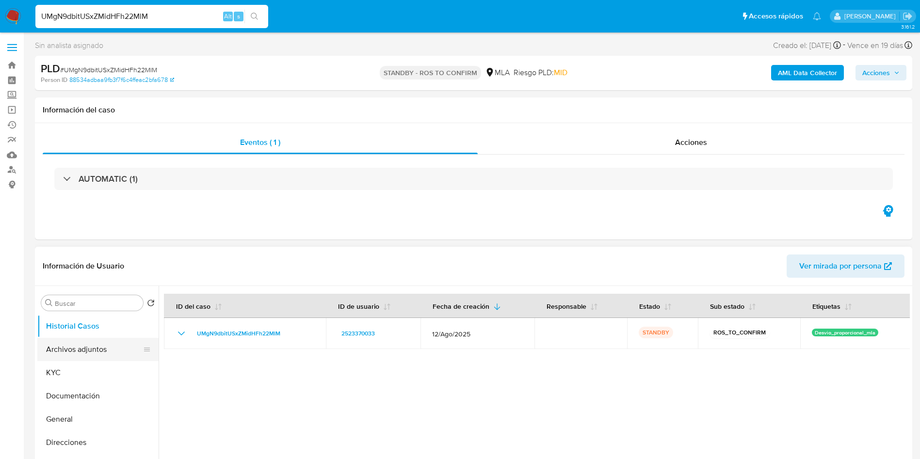
click at [61, 359] on button "Archivos adjuntos" at bounding box center [94, 349] width 114 height 23
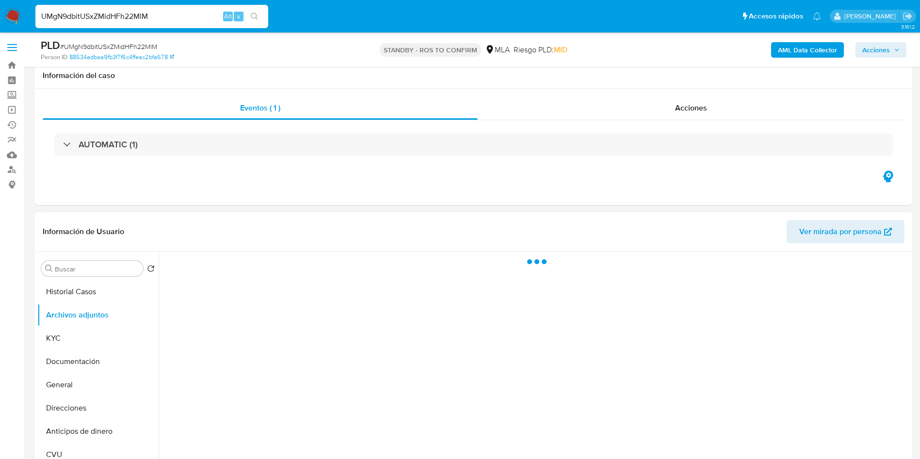
scroll to position [73, 0]
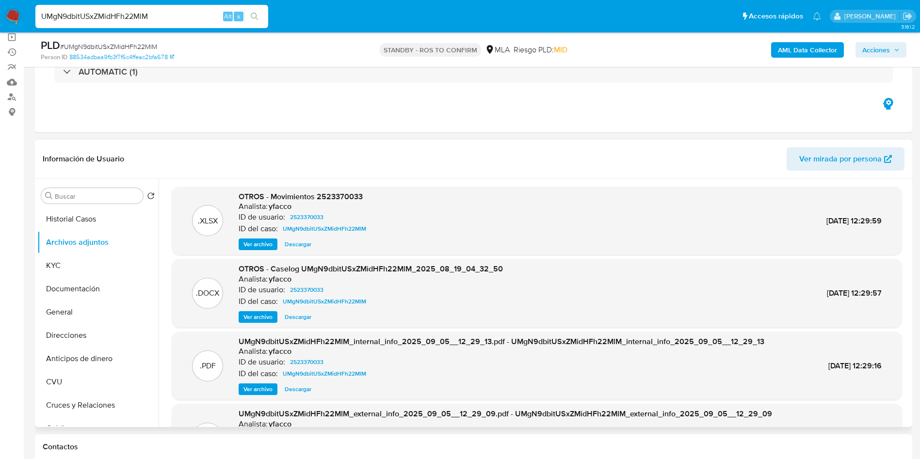
click at [294, 320] on span "Descargar" at bounding box center [298, 317] width 27 height 10
click at [199, 15] on input "UMgN9dbitUSxZMidHFh22MlM" at bounding box center [151, 16] width 233 height 13
paste input "2NCPOOhocS7I8kdv6tmDRz4G"
type input "2NCPOOhocS7I8kdv6tmDRz4G"
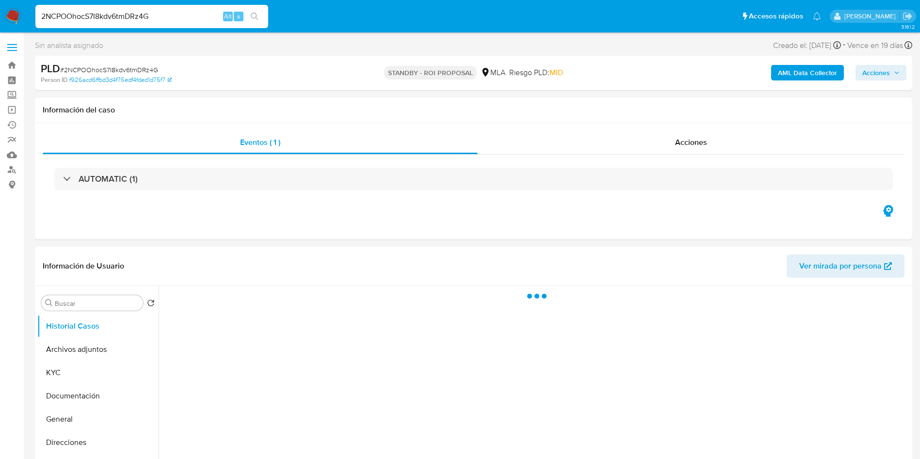
select select "10"
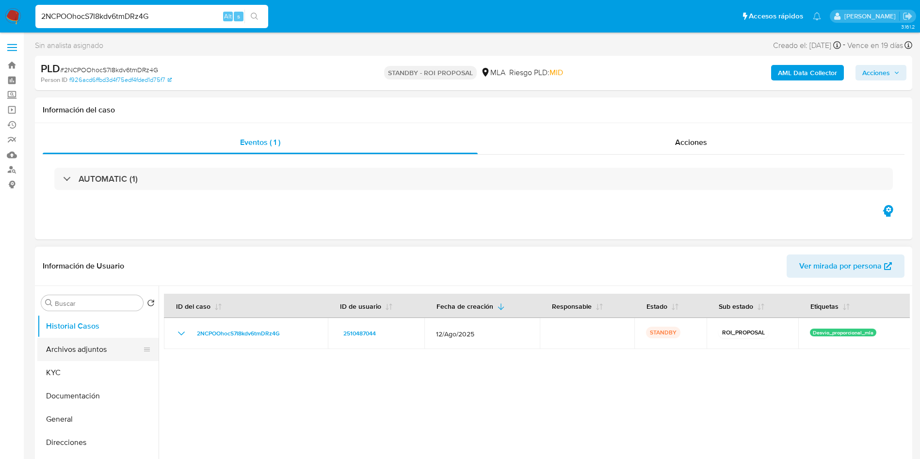
click at [76, 354] on button "Archivos adjuntos" at bounding box center [94, 349] width 114 height 23
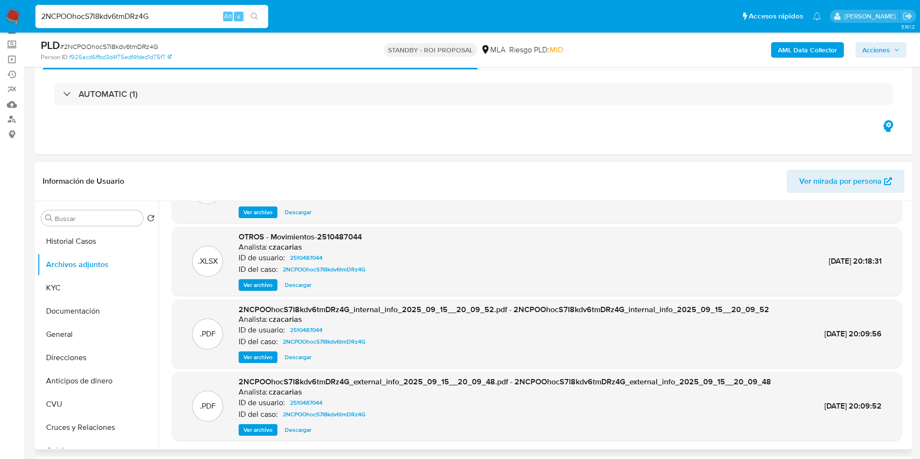
scroll to position [73, 0]
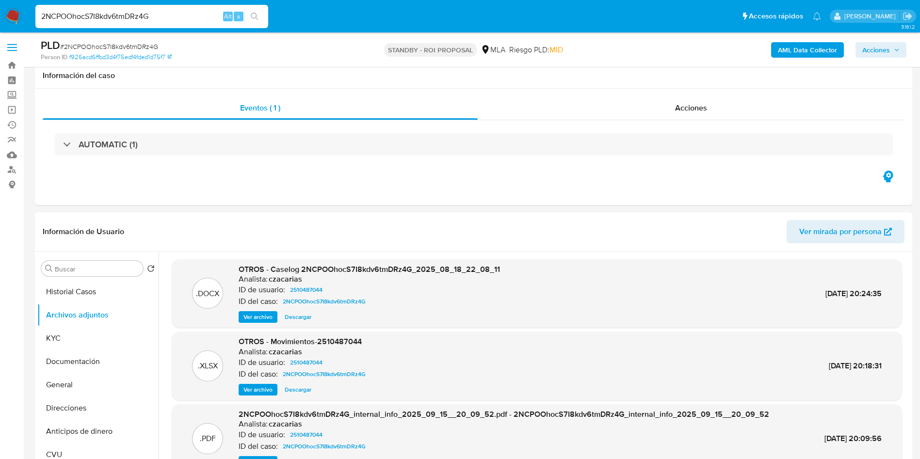
select select "10"
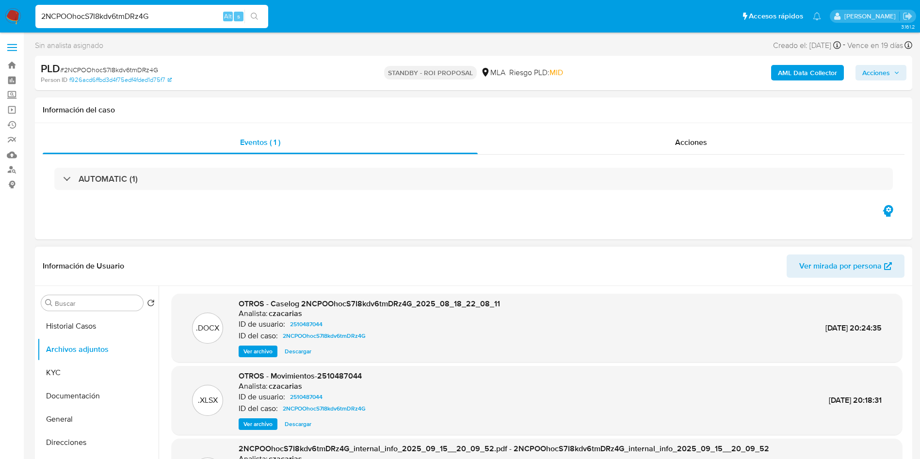
click at [296, 354] on span "Descargar" at bounding box center [298, 352] width 27 height 10
click at [169, 20] on input "2NCPOOhocS7I8kdv6tmDRz4G" at bounding box center [151, 16] width 233 height 13
paste input "7AFYwmjgf97fWrR4gEaqxlpE"
type input "7AFYwmjgf97fWrR4gEaqxlpE"
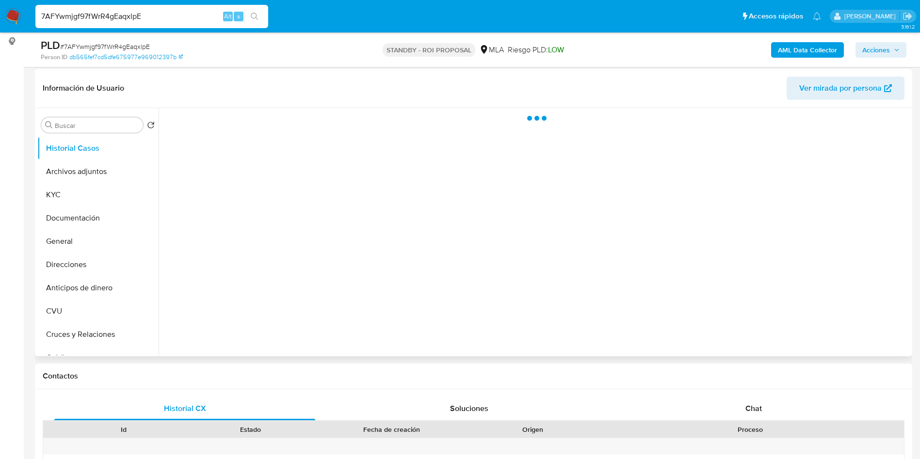
scroll to position [146, 0]
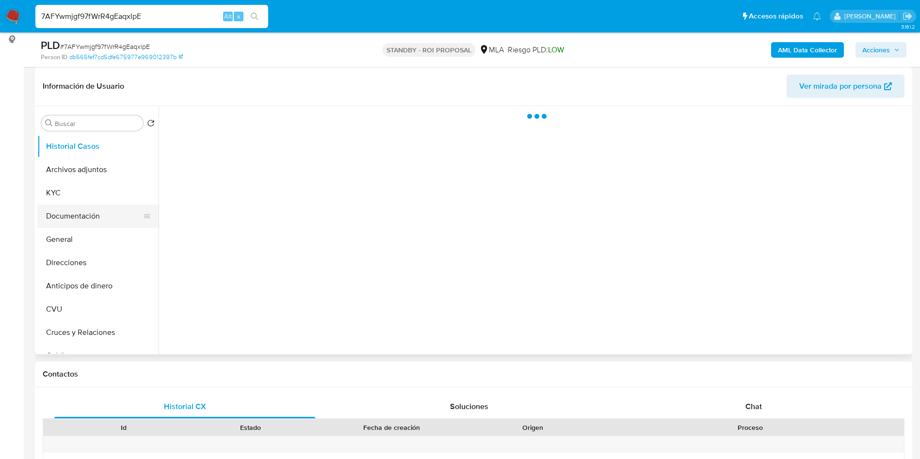
select select "10"
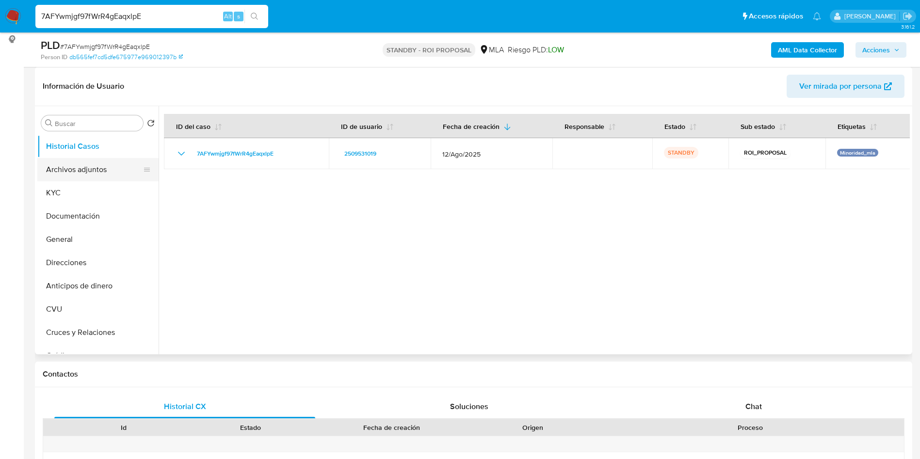
click at [80, 172] on button "Archivos adjuntos" at bounding box center [94, 169] width 114 height 23
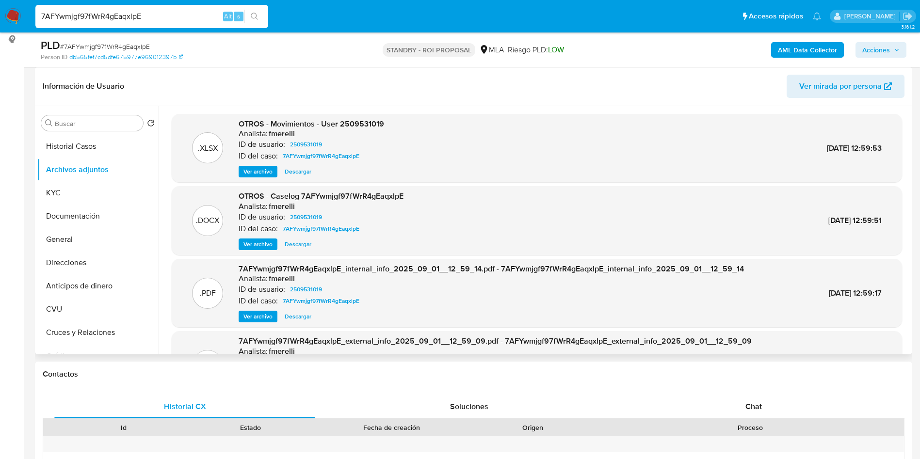
click at [298, 243] on span "Descargar" at bounding box center [298, 245] width 27 height 10
click at [309, 248] on span "Descargar" at bounding box center [298, 245] width 27 height 10
click at [168, 18] on input "7AFYwmjgf97fWrR4gEaqxlpE" at bounding box center [151, 16] width 233 height 13
paste input "FbwWgvEo26Tsabu8MH56TKnM"
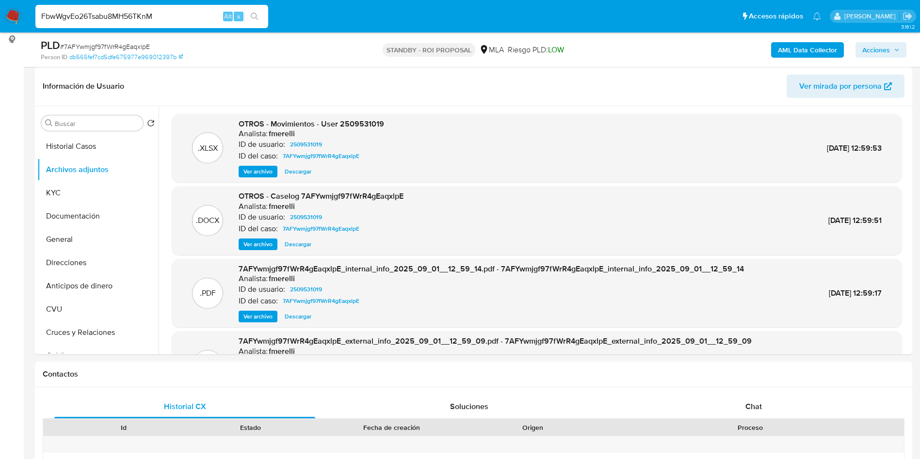
type input "FbwWgvEo26Tsabu8MH56TKnM"
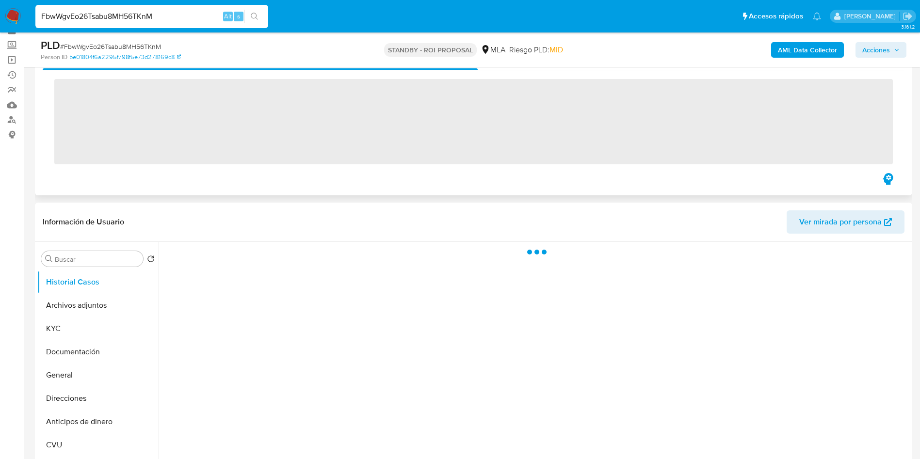
scroll to position [73, 0]
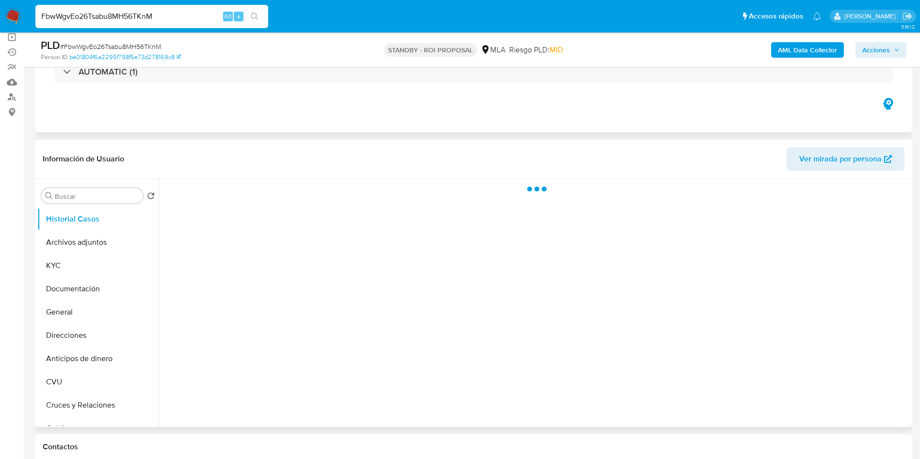
select select "10"
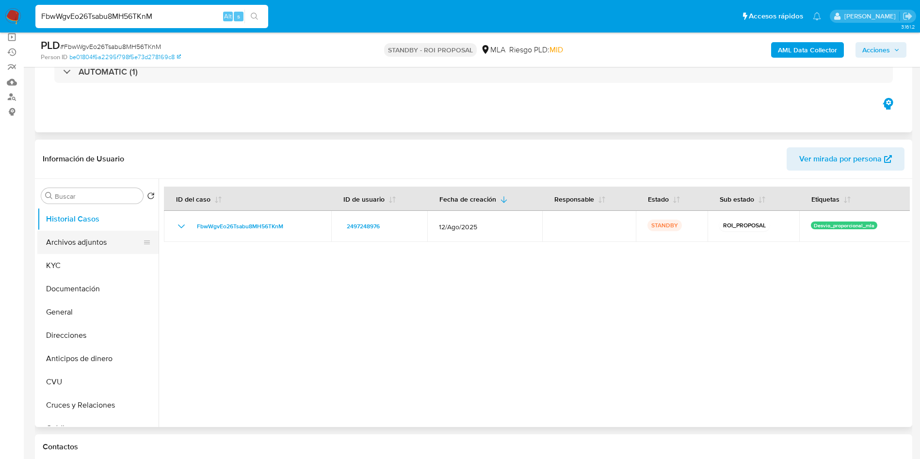
click at [65, 246] on button "Archivos adjuntos" at bounding box center [94, 242] width 114 height 23
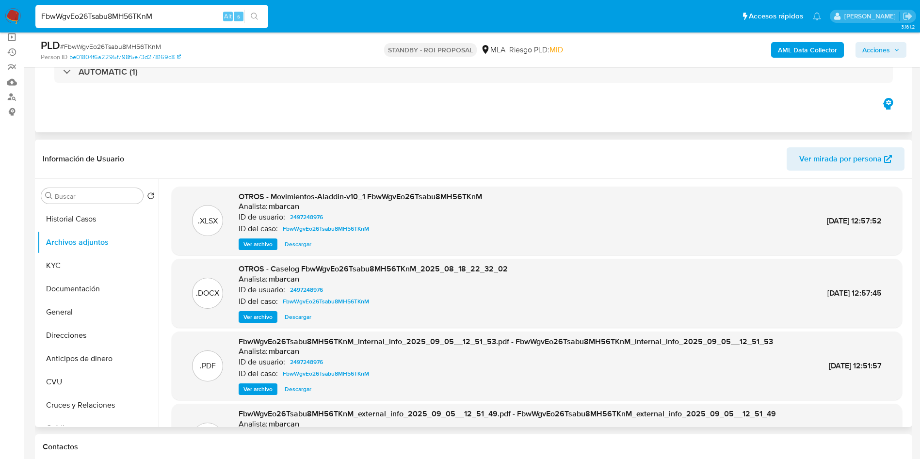
click at [300, 313] on span "Descargar" at bounding box center [298, 317] width 27 height 10
click at [187, 24] on div "FbwWgvEo26Tsabu8MH56TKnM Alt s" at bounding box center [151, 16] width 233 height 23
click at [188, 18] on input "FbwWgvEo26Tsabu8MH56TKnM" at bounding box center [151, 16] width 233 height 13
paste input "FN45vx7ixLDJ39ZgC2x4ChvM"
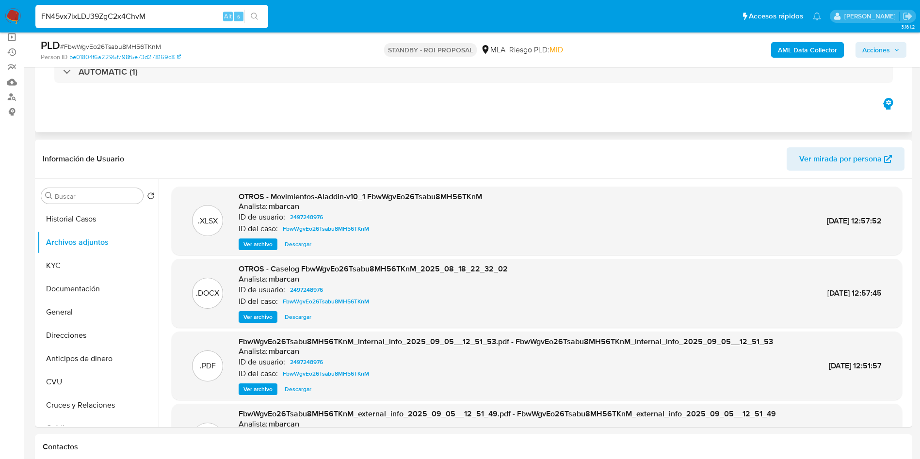
type input "FN45vx7ixLDJ39ZgC2x4ChvM"
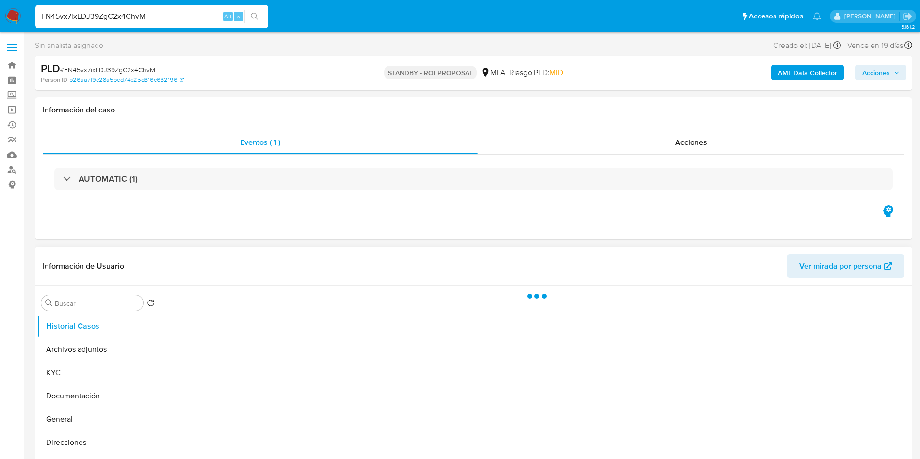
select select "10"
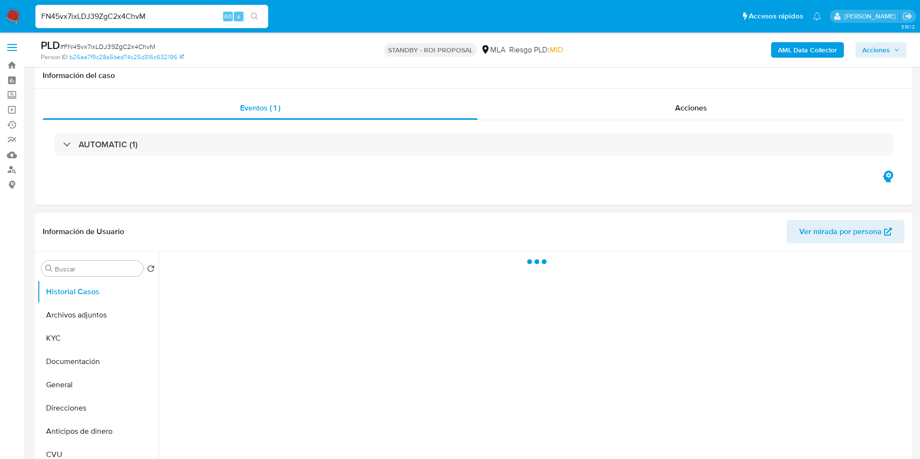
scroll to position [73, 0]
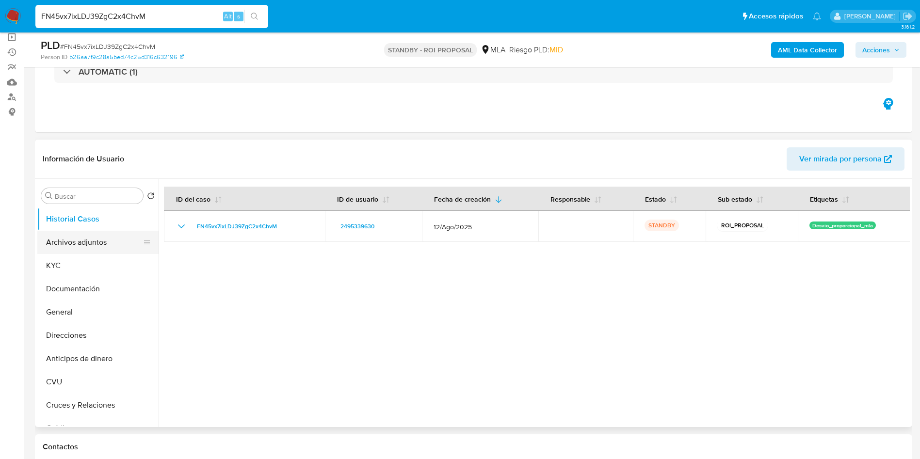
click at [93, 251] on button "Archivos adjuntos" at bounding box center [94, 242] width 114 height 23
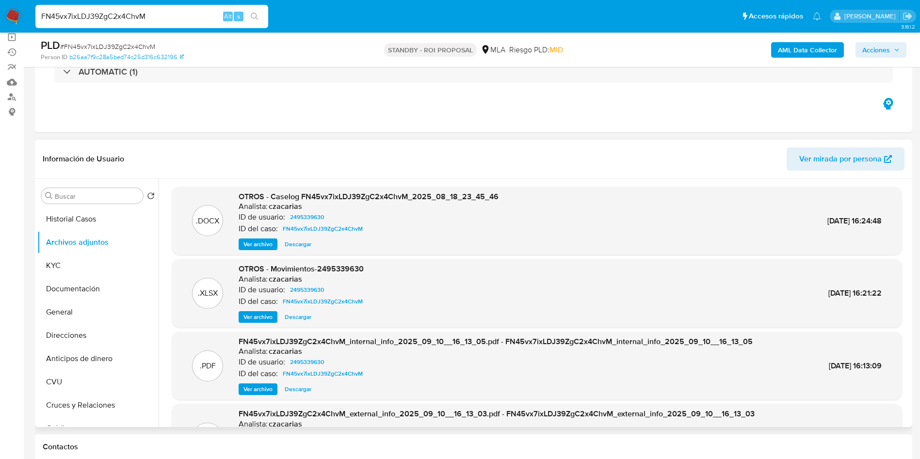
click at [305, 244] on span "Descargar" at bounding box center [298, 245] width 27 height 10
click at [187, 19] on input "FN45vx7ixLDJ39ZgC2x4ChvM" at bounding box center [151, 16] width 233 height 13
paste input "9UKSPRRnhbkrhSej9fxJxFxK"
type input "9UKSPRRnhbkrhSej9fxJxFxK"
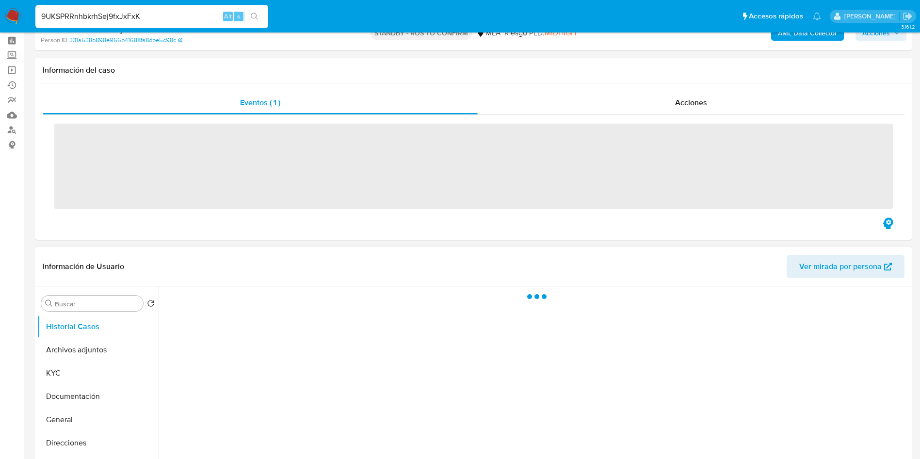
scroll to position [73, 0]
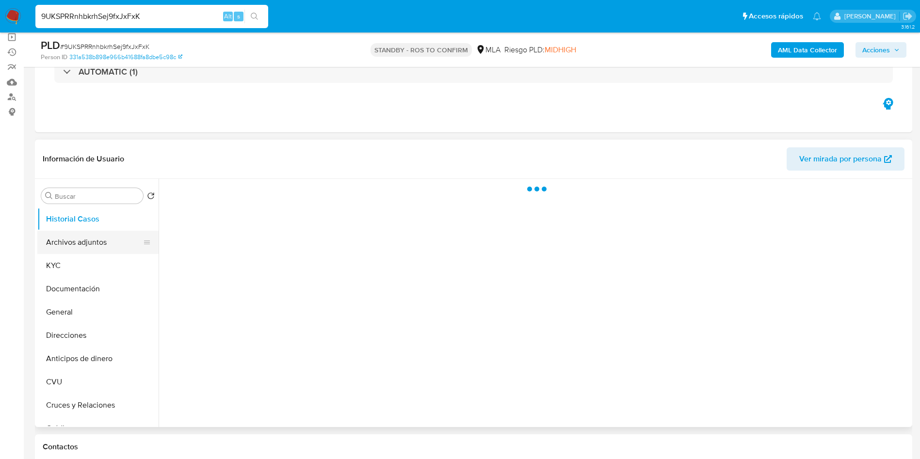
select select "10"
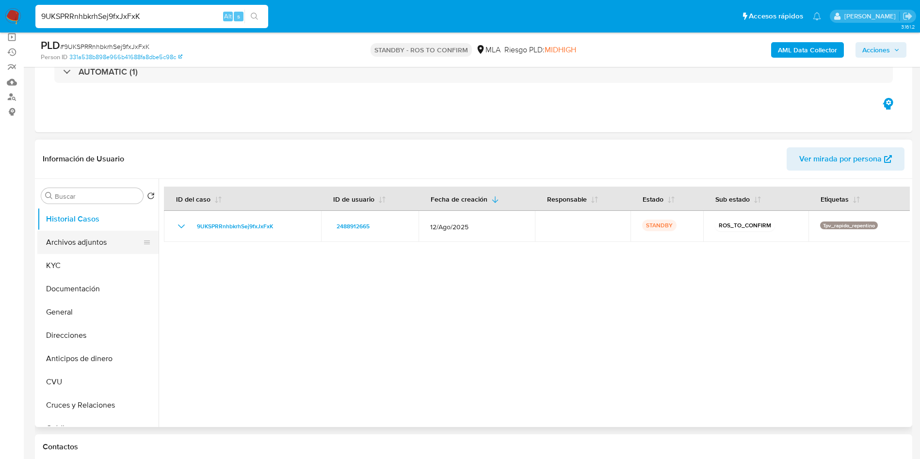
click at [74, 242] on button "Archivos adjuntos" at bounding box center [94, 242] width 114 height 23
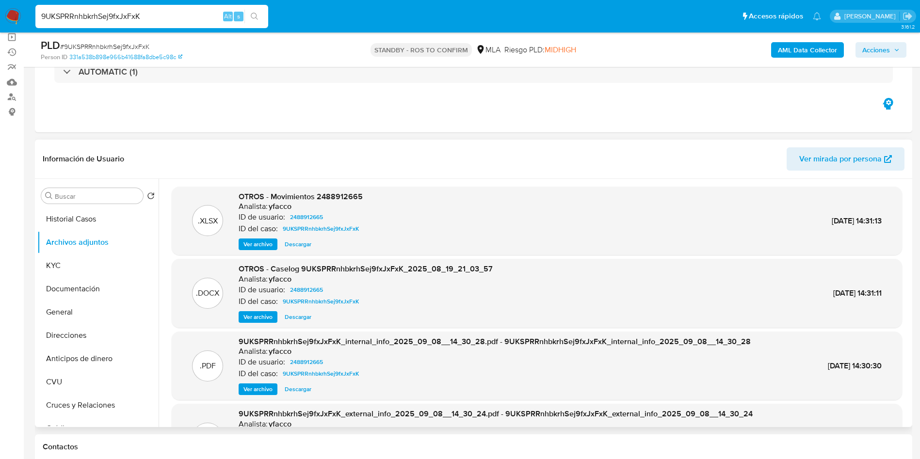
click at [304, 321] on span "Descargar" at bounding box center [298, 317] width 27 height 10
click at [148, 13] on input "9UKSPRRnhbkrhSej9fxJxFxK" at bounding box center [151, 16] width 233 height 13
paste input "p5Wa6FvJ0NpGXRKdBrYkLqev"
type input "p5Wa6FvJ0NpGXRKdBrYkLqev"
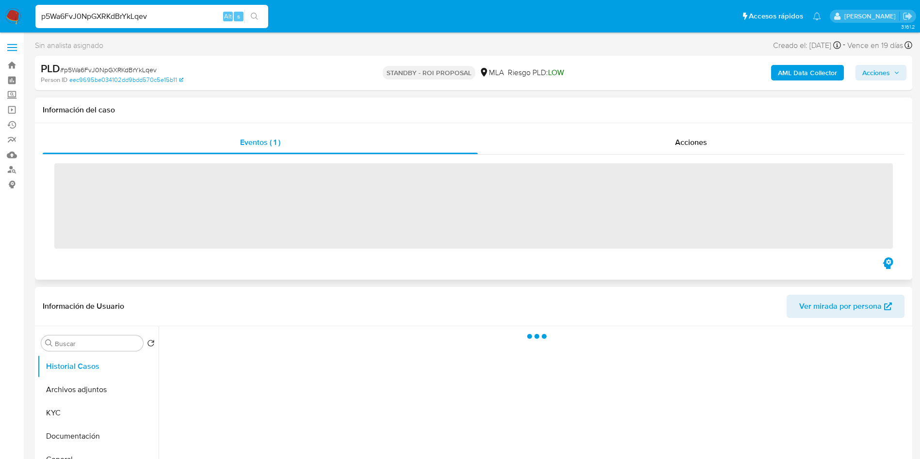
scroll to position [73, 0]
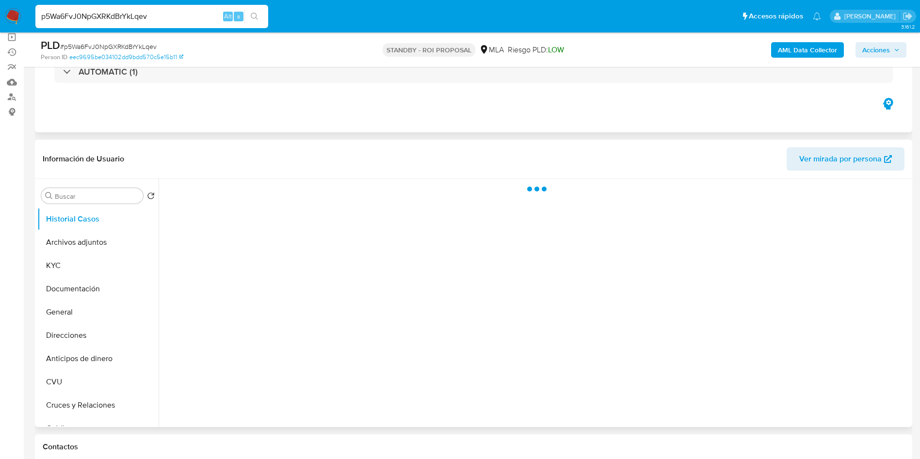
select select "10"
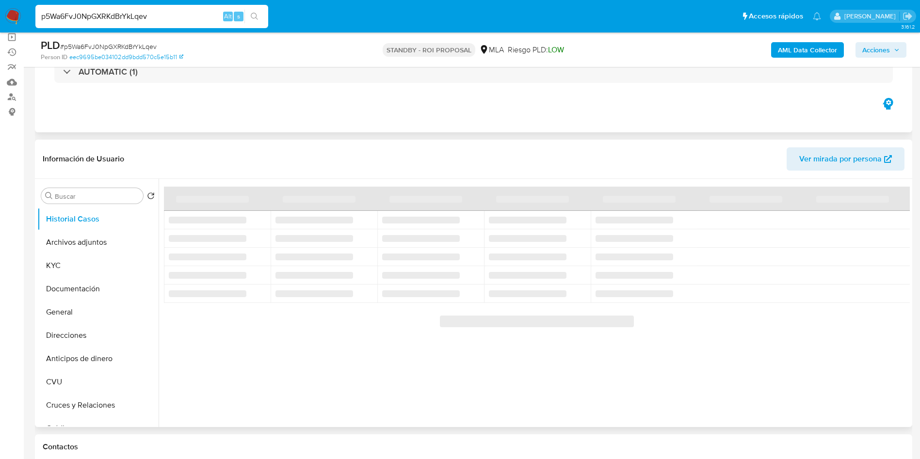
scroll to position [146, 0]
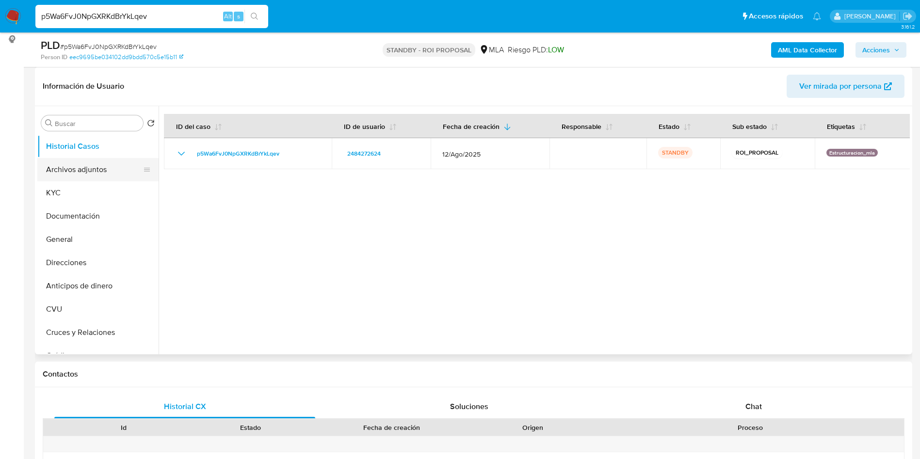
click at [85, 167] on button "Archivos adjuntos" at bounding box center [94, 169] width 114 height 23
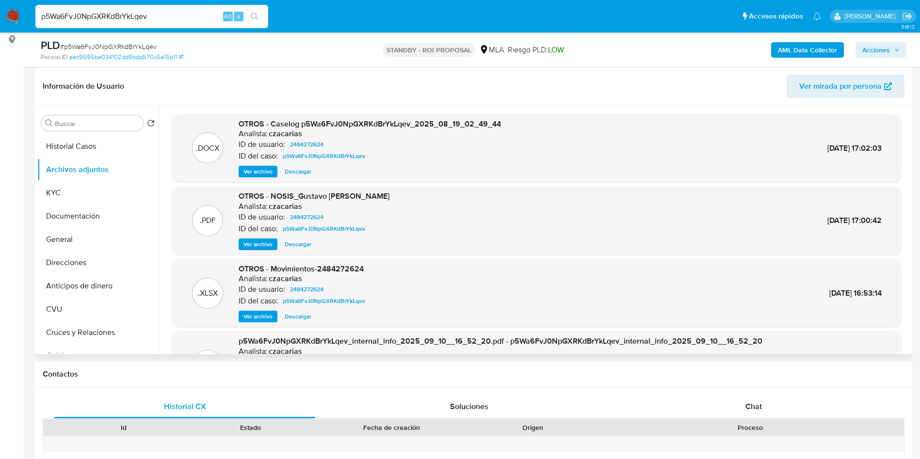
click at [300, 172] on span "Descargar" at bounding box center [298, 172] width 27 height 10
click at [166, 20] on input "p5Wa6FvJ0NpGXRKdBrYkLqev" at bounding box center [151, 16] width 233 height 13
click at [165, 21] on input "p5Wa6FvJ0NpGXRKdBrYkLqev" at bounding box center [151, 16] width 233 height 13
paste input "r76vzqHIQlL4uzCjxY36Zsmv"
type input "r76vzqHIQlL4uzCjxY36Zsmv"
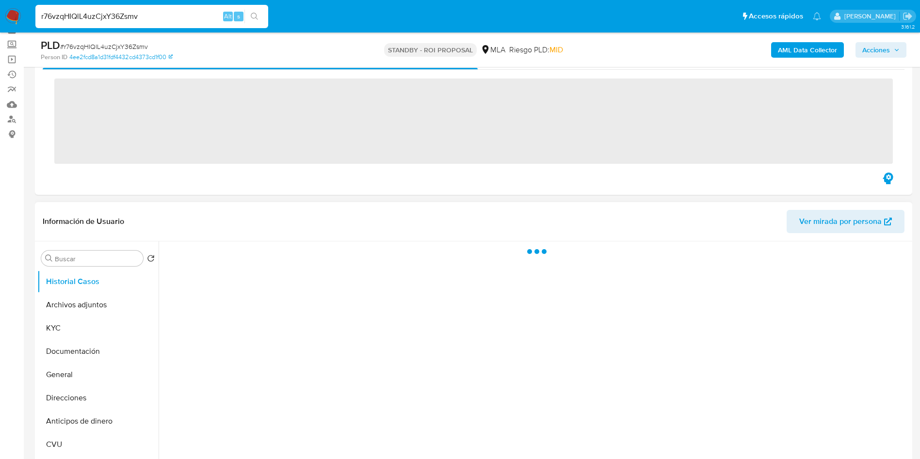
scroll to position [73, 0]
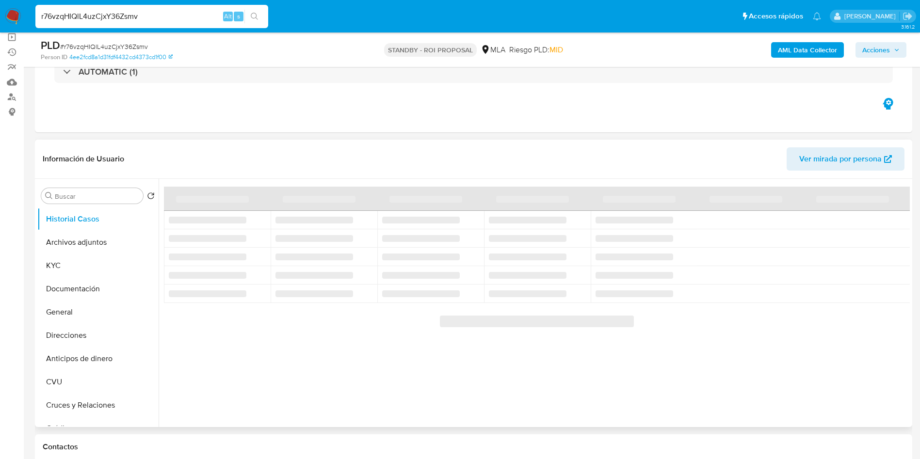
select select "10"
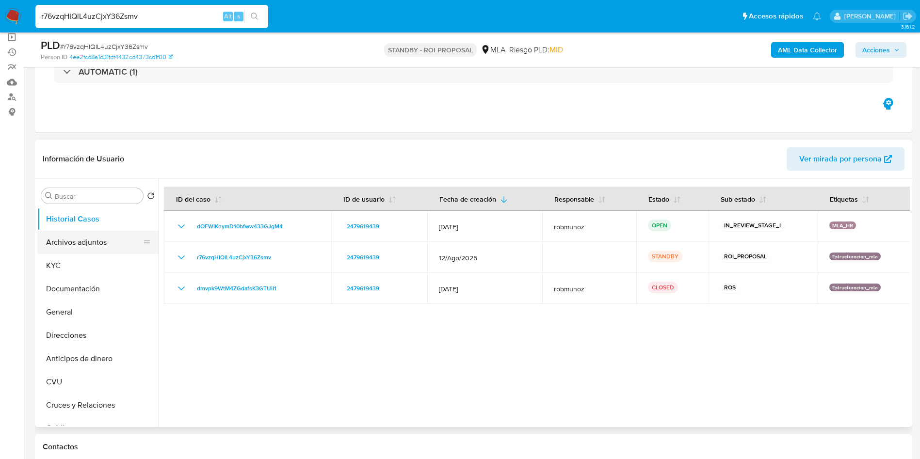
click at [75, 238] on button "Archivos adjuntos" at bounding box center [94, 242] width 114 height 23
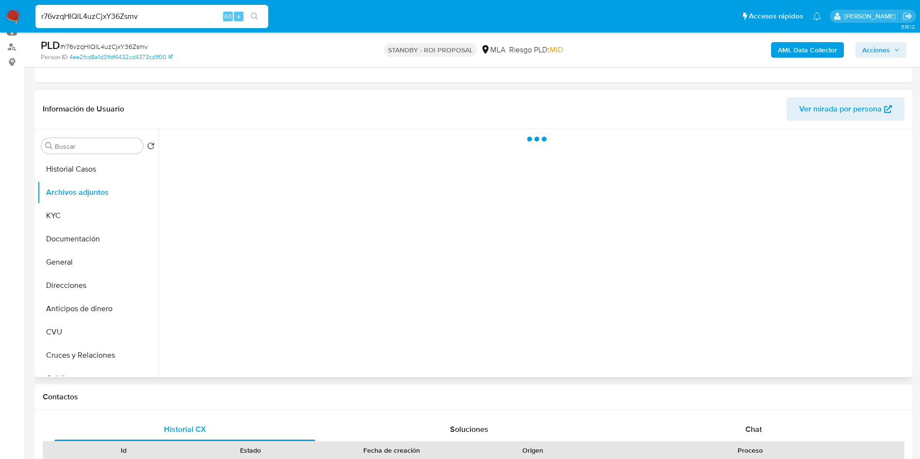
scroll to position [146, 0]
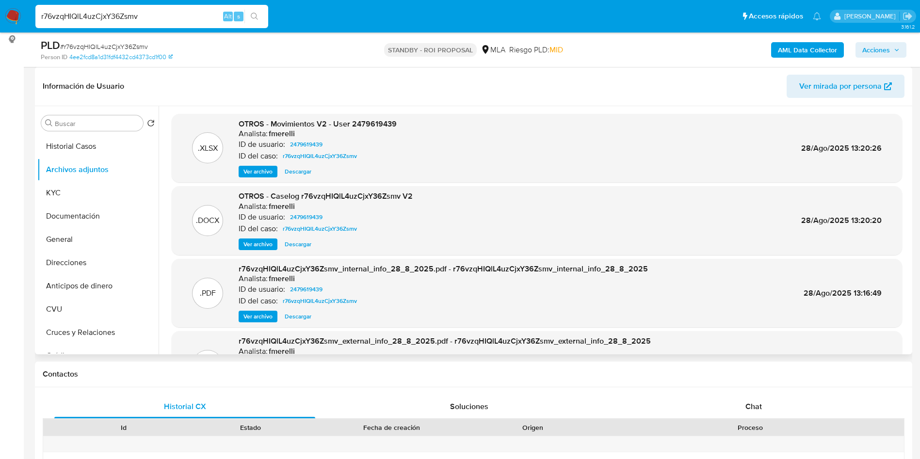
click at [305, 244] on span "Descargar" at bounding box center [298, 245] width 27 height 10
click at [160, 22] on input "r76vzqHIQlL4uzCjxY36Zsmv" at bounding box center [151, 16] width 233 height 13
click at [159, 23] on div "r76vzqHIQlL4uzCjxY36Zsmv Alt s" at bounding box center [151, 16] width 233 height 23
paste input "7j5luCuZprE1f6KfvYcRTAgT"
type input "7j5luCuZprE1f6KfvYcRTAgT"
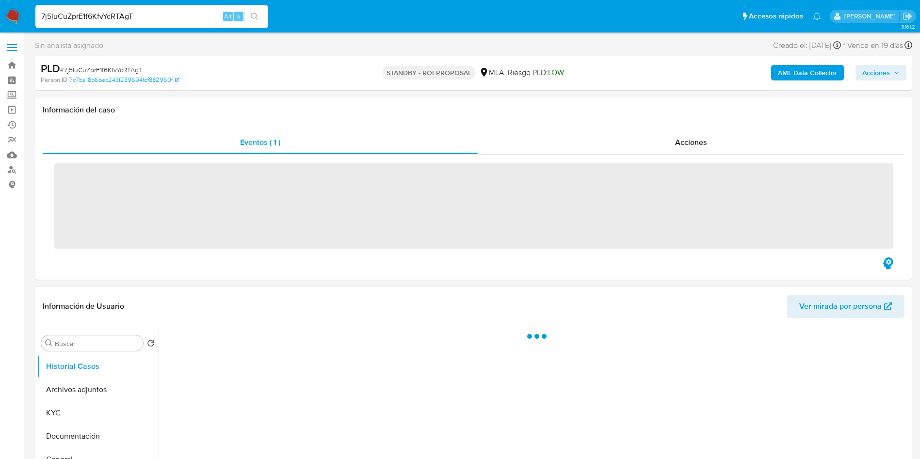
scroll to position [73, 0]
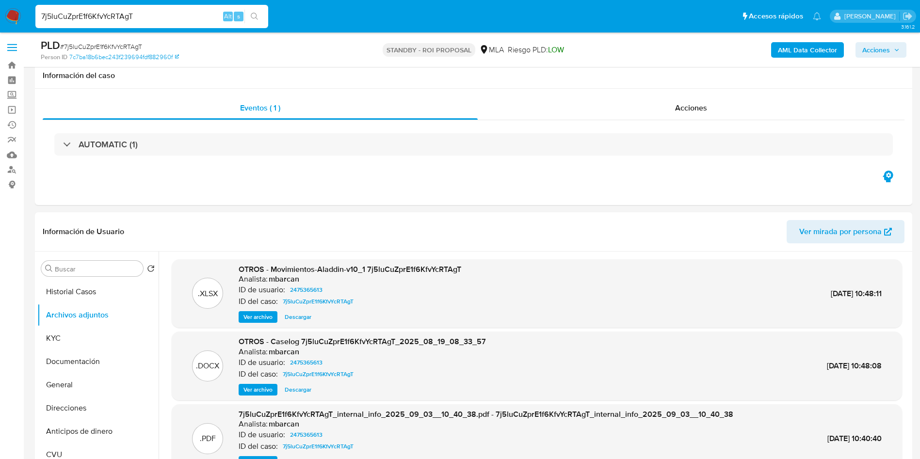
select select "10"
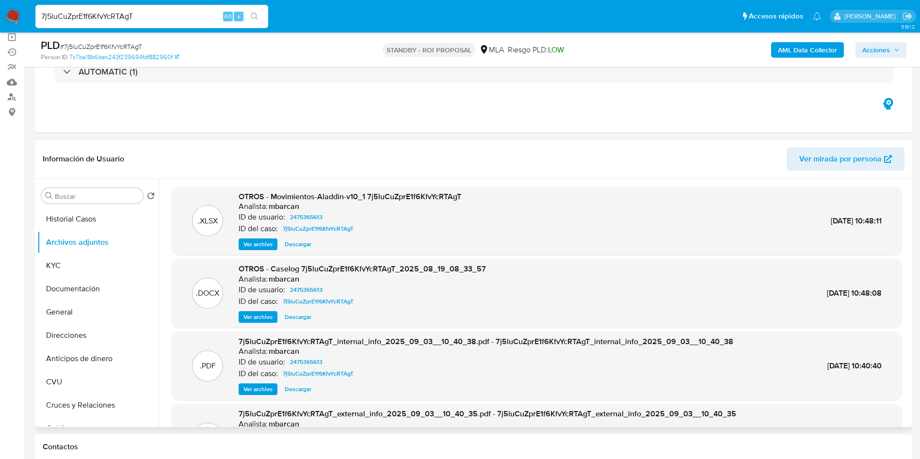
click at [300, 317] on span "Descargar" at bounding box center [298, 317] width 27 height 10
click at [155, 20] on input "7j5luCuZprE1f6KfvYcRTAgT" at bounding box center [151, 16] width 233 height 13
paste input "Uzmqn93EotlpjptZz7iv6FUl"
type input "Uzmqn93EotlpjptZz7iv6FUl"
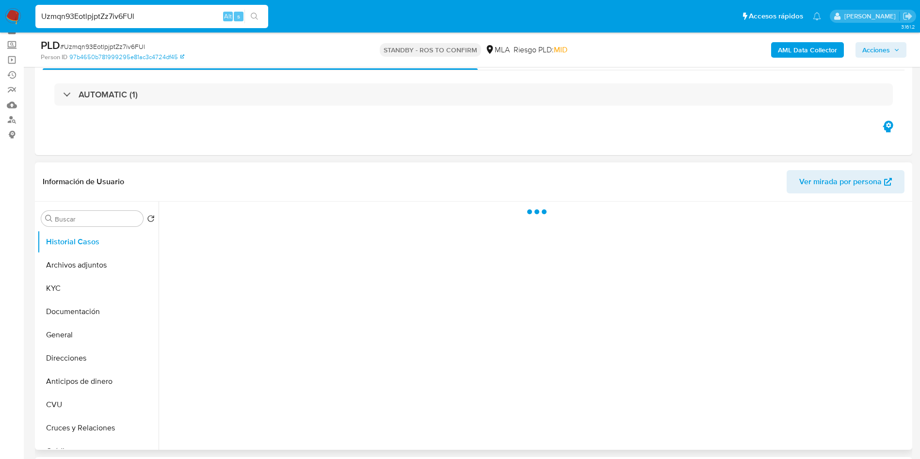
scroll to position [73, 0]
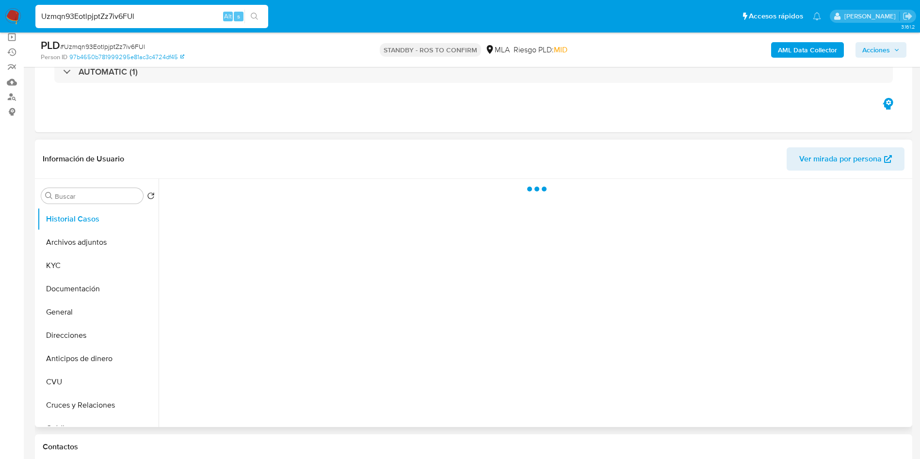
select select "10"
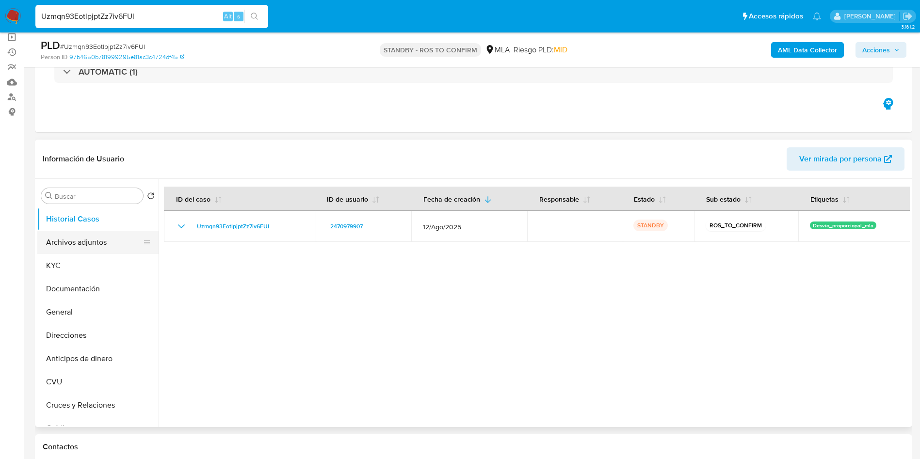
click at [86, 249] on button "Archivos adjuntos" at bounding box center [94, 242] width 114 height 23
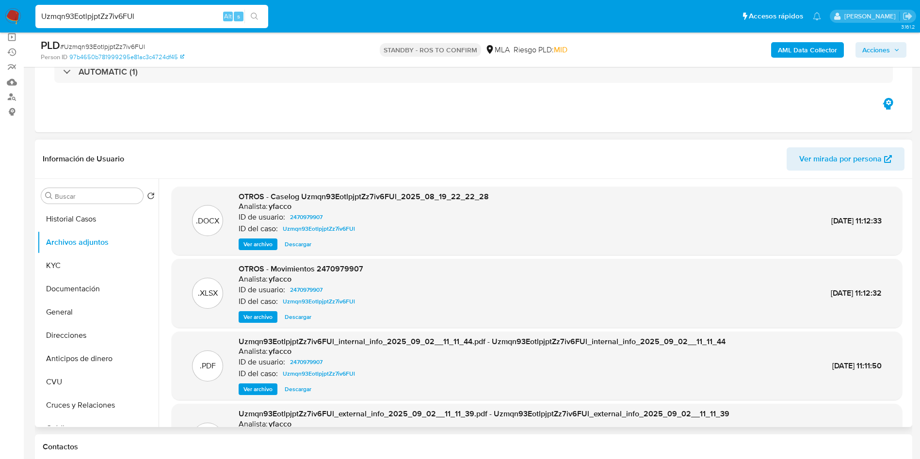
click at [293, 245] on span "Descargar" at bounding box center [298, 245] width 27 height 10
click at [157, 18] on input "Uzmqn93EotlpjptZz7iv6FUl" at bounding box center [151, 16] width 233 height 13
paste input "yDV7vglG1J8NWj3rtte5TZIL"
type input "yDV7vglG1J8NWj3rtte5TZIL"
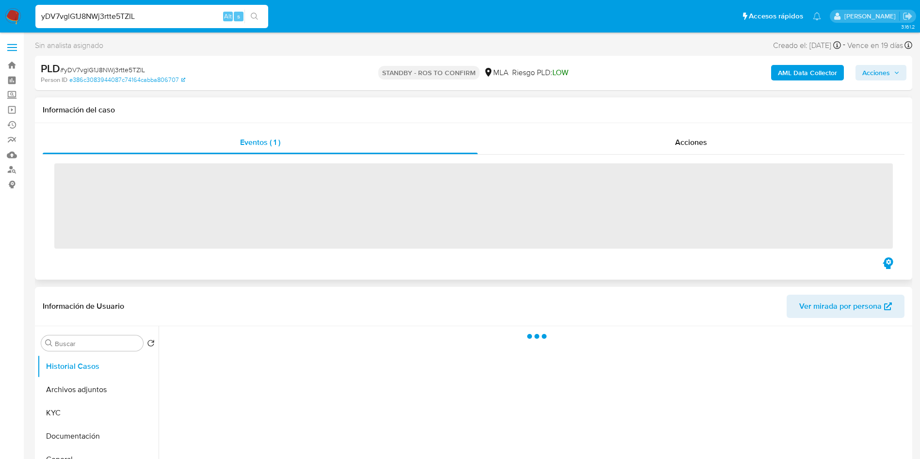
scroll to position [73, 0]
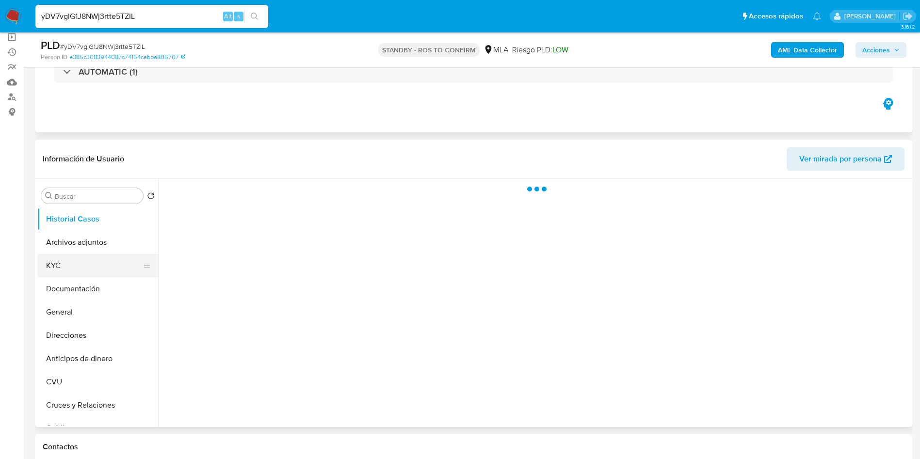
select select "10"
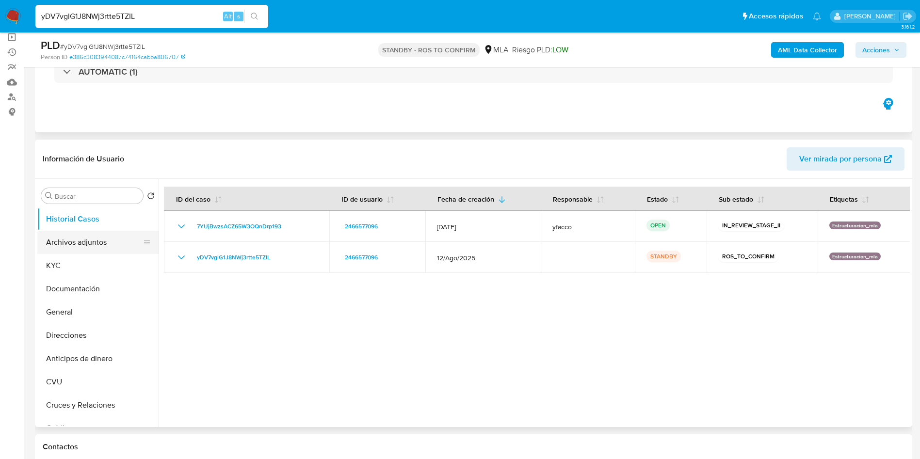
click at [72, 248] on button "Archivos adjuntos" at bounding box center [94, 242] width 114 height 23
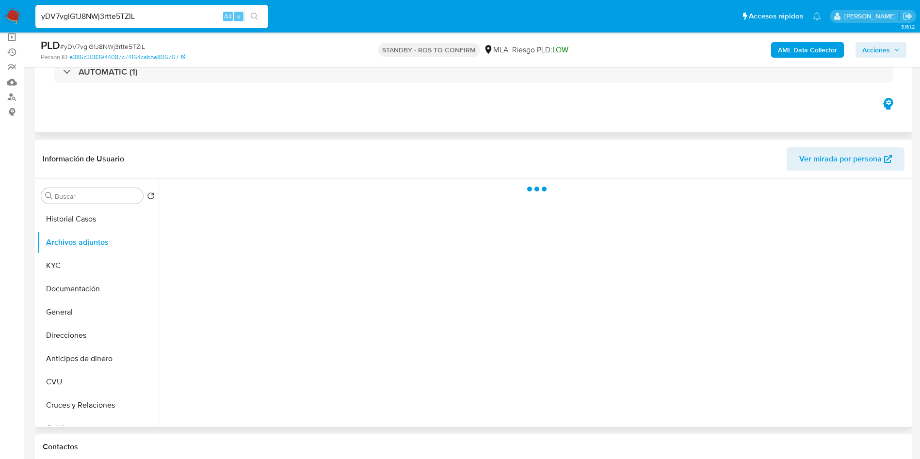
scroll to position [146, 0]
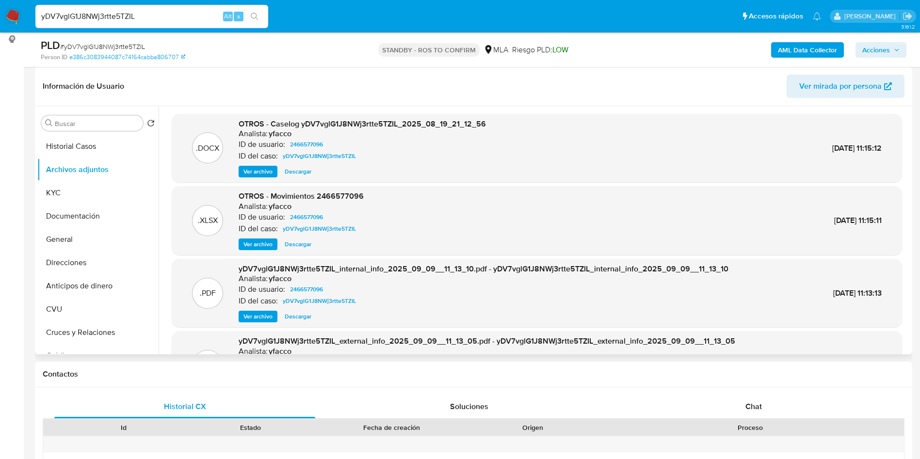
click at [301, 173] on span "Descargar" at bounding box center [298, 172] width 27 height 10
click at [177, 18] on input "yDV7vglG1J8NWj3rtte5TZIL" at bounding box center [151, 16] width 233 height 13
paste input "UBPGmErnsQCgLNsWeHJsfulf"
type input "UBPGmErnsQCgLNsWeHJsfulf"
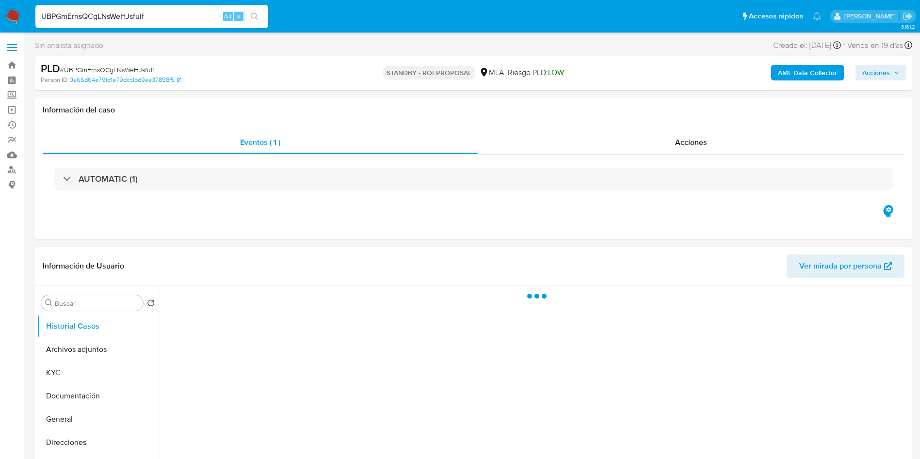
select select "10"
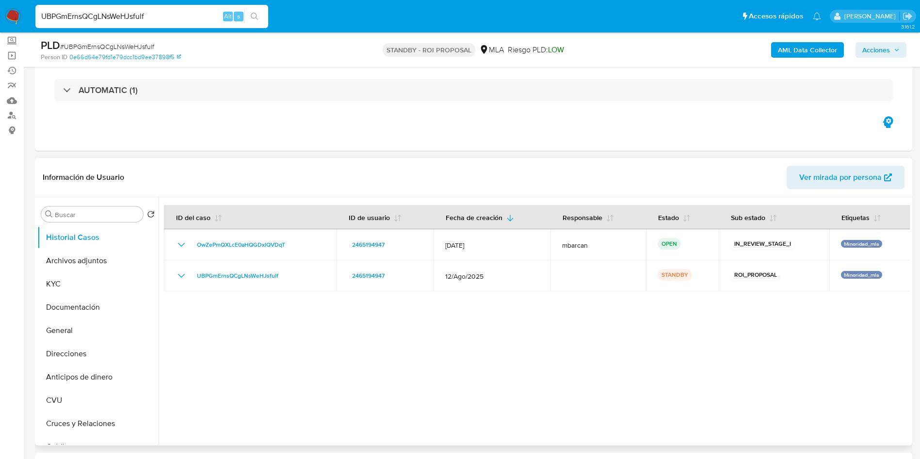
scroll to position [73, 0]
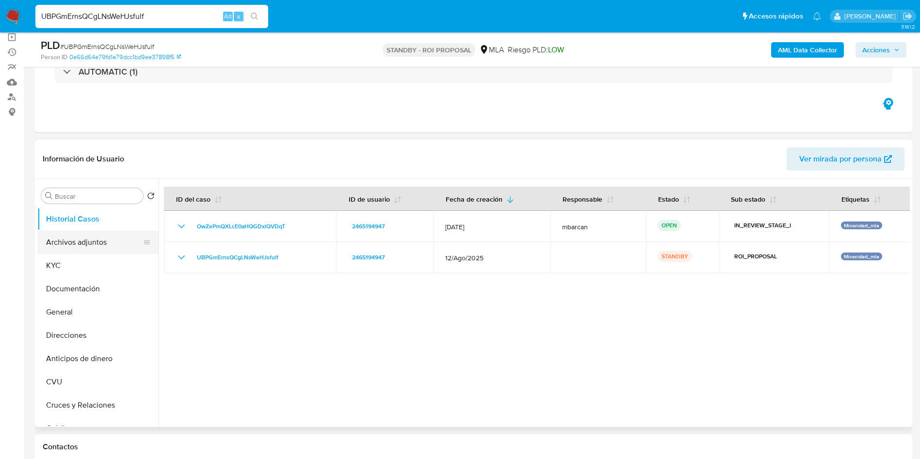
click at [75, 248] on button "Archivos adjuntos" at bounding box center [94, 242] width 114 height 23
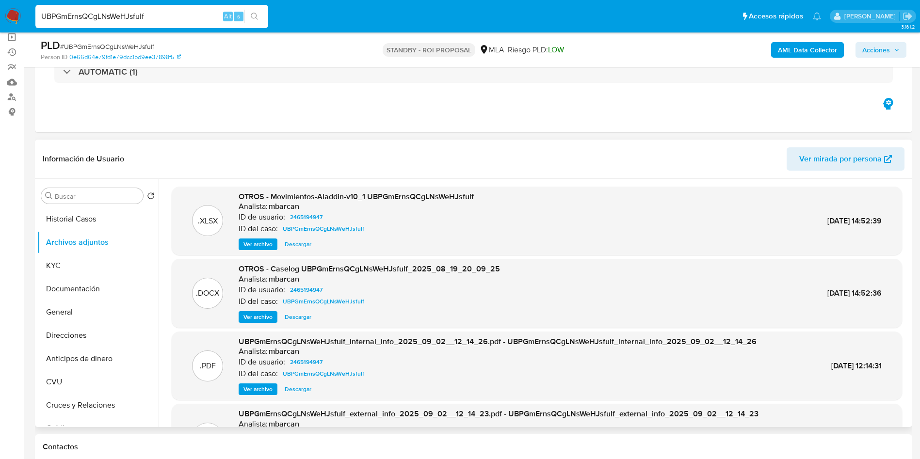
click at [300, 314] on span "Descargar" at bounding box center [298, 317] width 27 height 10
click at [172, 15] on input "UBPGmErnsQCgLNsWeHJsfulf" at bounding box center [151, 16] width 233 height 13
click at [171, 16] on input "UBPGmErnsQCgLNsWeHJsfulf" at bounding box center [151, 16] width 233 height 13
paste input "dFCoonig65VHhhpaIV5Qnifk"
type input "dFCoonig65VHhhpaIV5Qnifk"
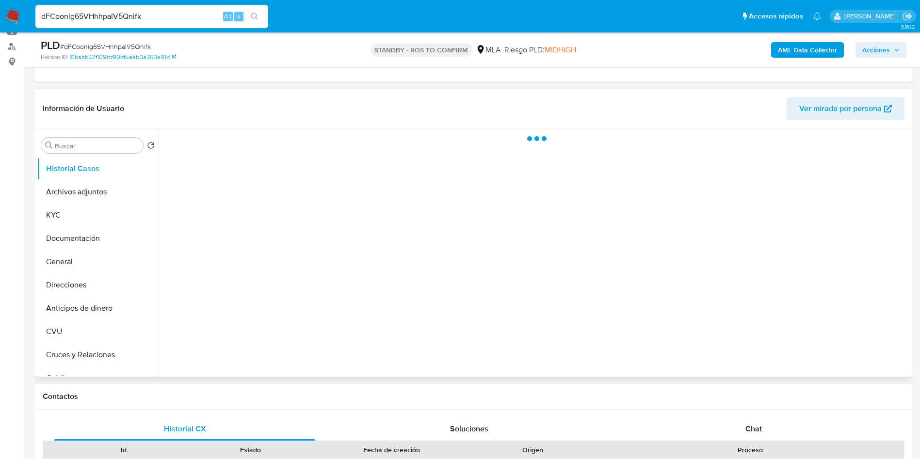
scroll to position [146, 0]
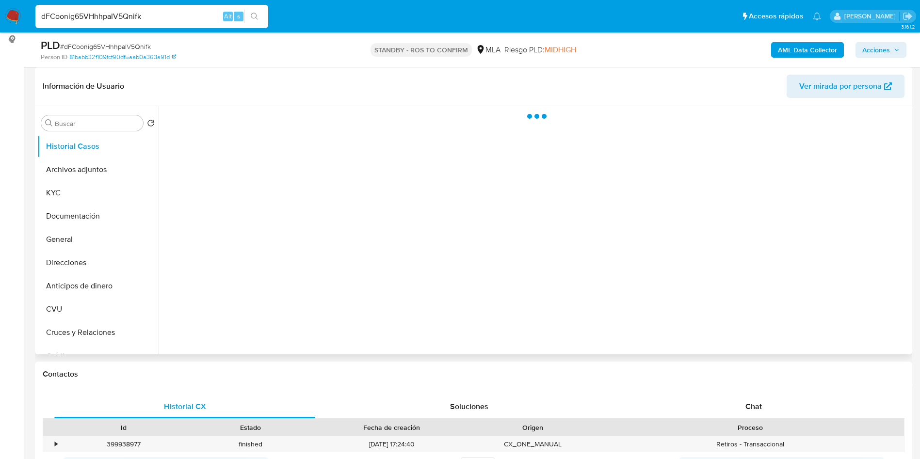
select select "10"
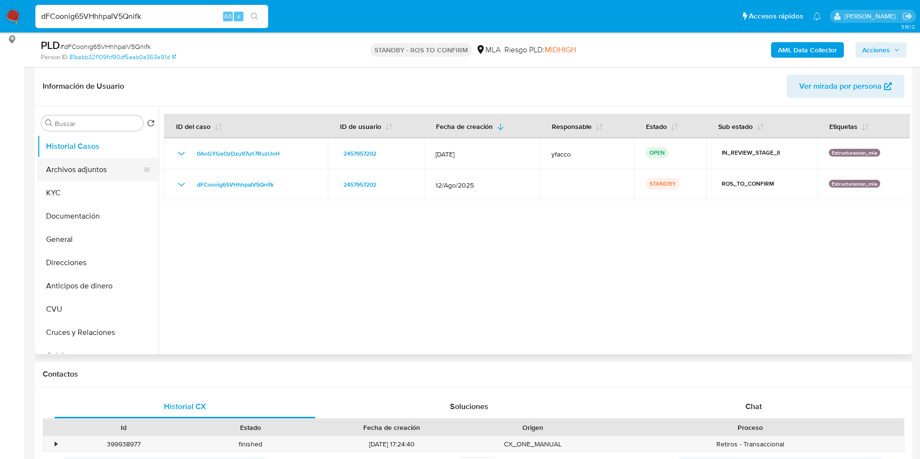
click at [83, 172] on button "Archivos adjuntos" at bounding box center [94, 169] width 114 height 23
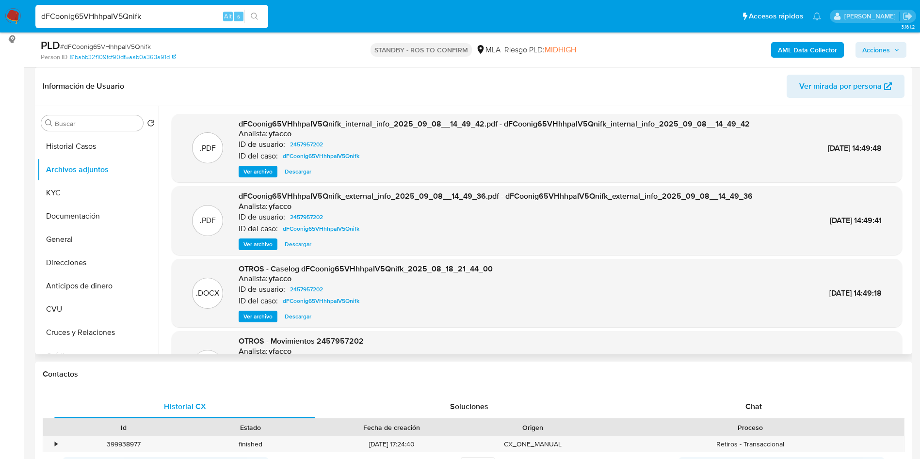
click at [301, 316] on span "Descargar" at bounding box center [298, 317] width 27 height 10
click at [157, 16] on input "dFCoonig65VHhhpaIV5Qnifk" at bounding box center [151, 16] width 233 height 13
paste input "VmdPqewKAHSWkhvtacRXigux"
type input "VmdPqewKAHSWkhvtacRXigux"
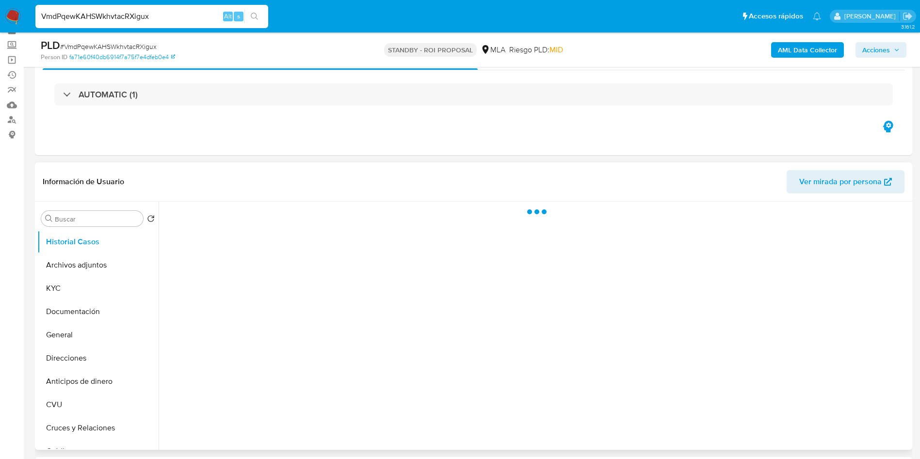
scroll to position [73, 0]
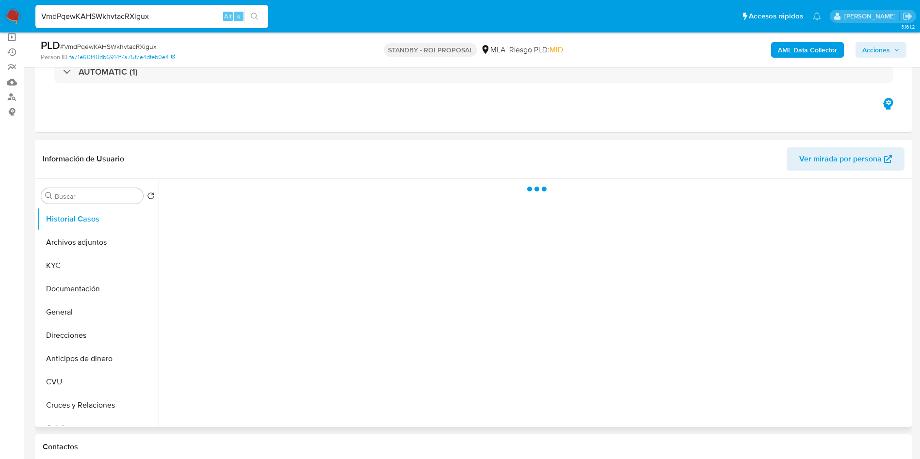
select select "10"
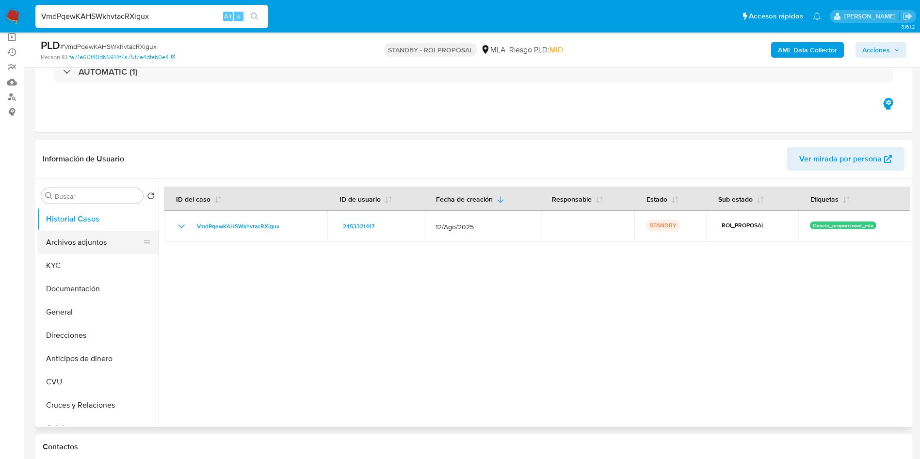
click at [92, 246] on button "Archivos adjuntos" at bounding box center [94, 242] width 114 height 23
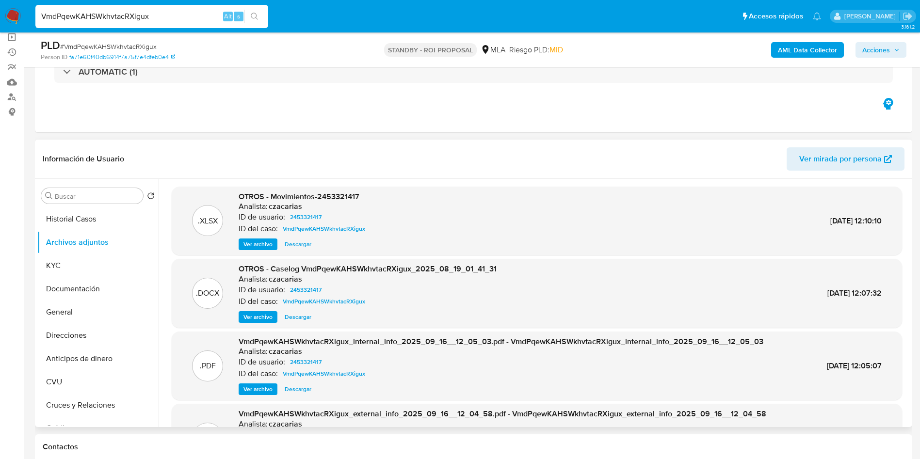
click at [308, 318] on span "Descargar" at bounding box center [298, 317] width 27 height 10
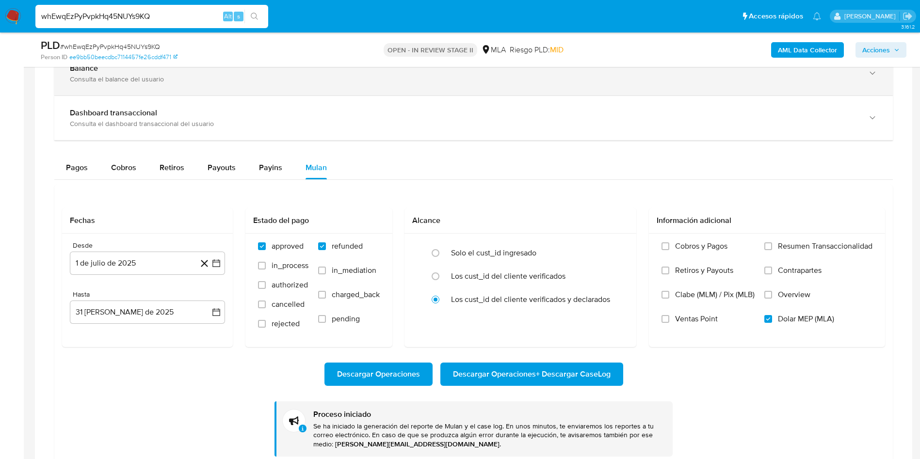
scroll to position [81, 0]
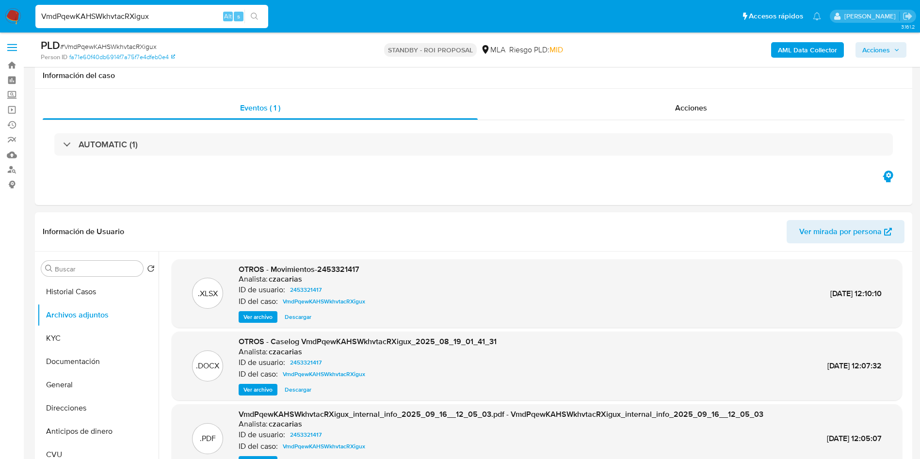
select select "10"
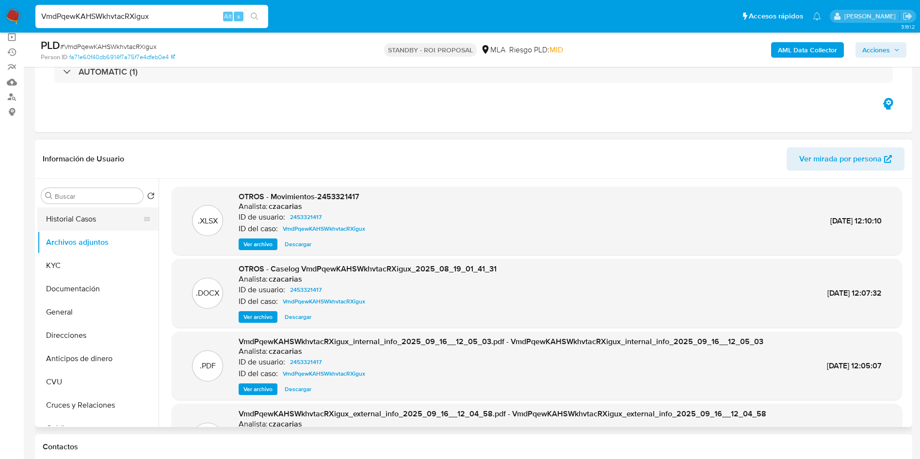
click at [89, 218] on button "Historial Casos" at bounding box center [94, 219] width 114 height 23
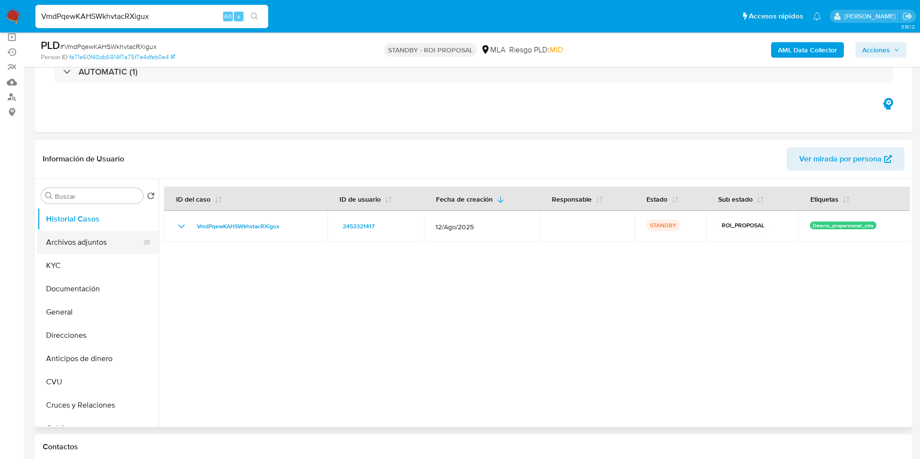
click at [74, 244] on button "Archivos adjuntos" at bounding box center [94, 242] width 114 height 23
